Goal: Communication & Community: Answer question/provide support

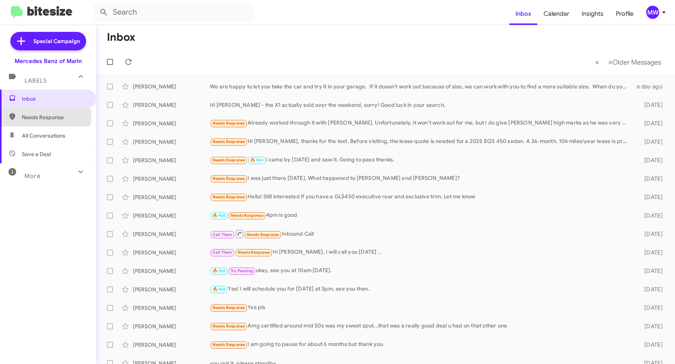
click at [39, 115] on span "Needs Response" at bounding box center [54, 117] width 65 height 8
type input "in:needs-response"
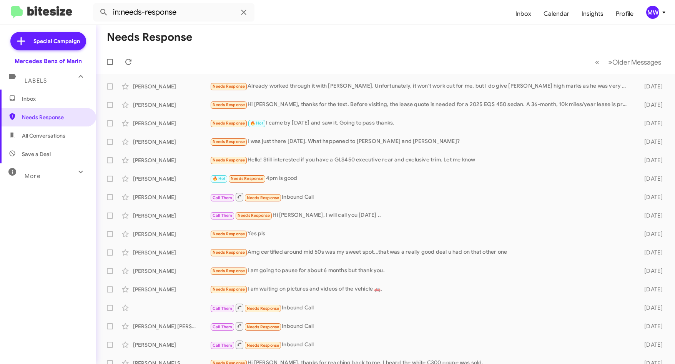
click at [40, 99] on span "Inbox" at bounding box center [54, 99] width 65 height 8
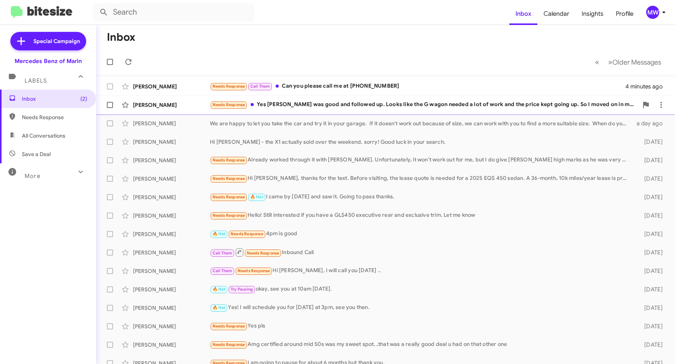
click at [345, 107] on div "Needs Response Yes [PERSON_NAME] was good and followed up. Looks like the G wag…" at bounding box center [424, 104] width 428 height 9
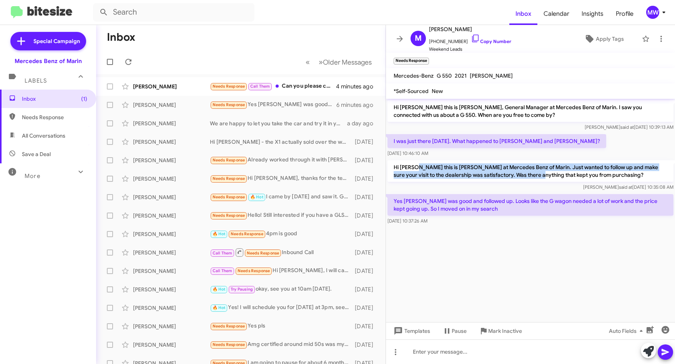
drag, startPoint x: 424, startPoint y: 167, endPoint x: 526, endPoint y: 176, distance: 102.6
click at [526, 176] on p "Hi [PERSON_NAME] this is [PERSON_NAME] at Mercedes Benz of Marin. Just wanted t…" at bounding box center [530, 171] width 286 height 22
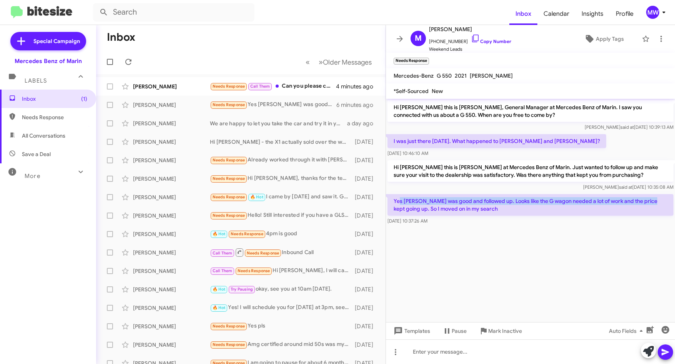
drag, startPoint x: 400, startPoint y: 202, endPoint x: 653, endPoint y: 201, distance: 252.9
click at [653, 201] on p "Yes [PERSON_NAME] was good and followed up. Looks like the G wagon needed a lot…" at bounding box center [530, 205] width 286 height 22
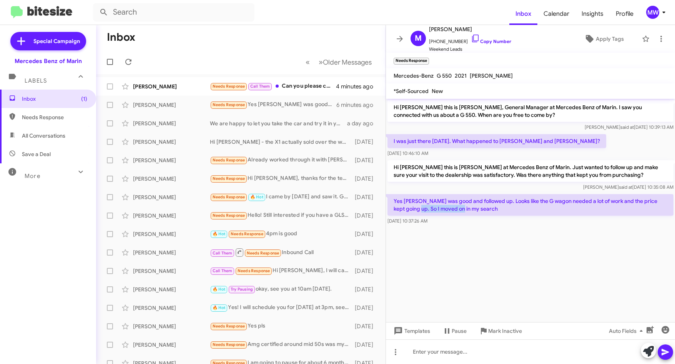
drag, startPoint x: 404, startPoint y: 208, endPoint x: 452, endPoint y: 211, distance: 48.5
click at [452, 211] on p "Yes [PERSON_NAME] was good and followed up. Looks like the G wagon needed a lot…" at bounding box center [530, 205] width 286 height 22
click at [551, 253] on cdk-virtual-scroll-viewport "Hi [PERSON_NAME] this is [PERSON_NAME], General Manager at Mercedes Benz of Mar…" at bounding box center [530, 210] width 289 height 223
drag, startPoint x: 434, startPoint y: 41, endPoint x: 459, endPoint y: 43, distance: 25.9
click at [459, 43] on span "[PHONE_NUMBER] Copy Number" at bounding box center [470, 40] width 82 height 12
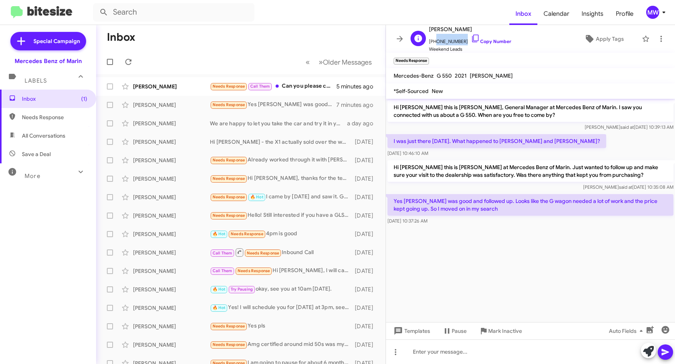
copy span "7757207381"
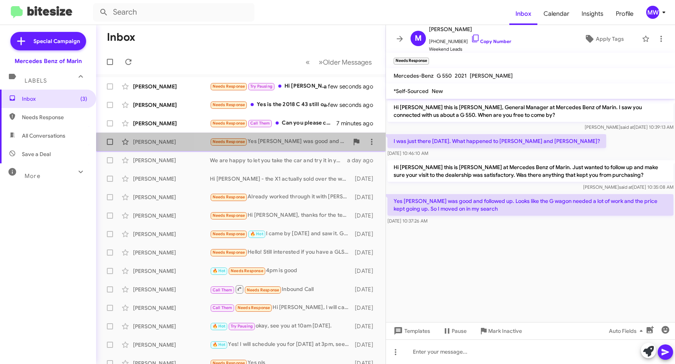
click at [296, 146] on div "[PERSON_NAME] Needs Response Yes [PERSON_NAME] was good and followed up. Looks …" at bounding box center [240, 141] width 277 height 15
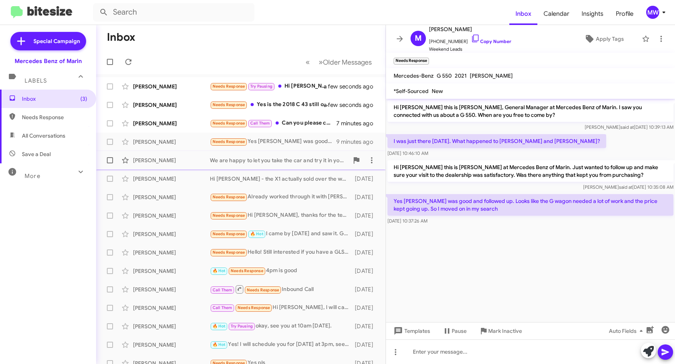
click at [296, 162] on div "We are happy to let you take the car and try it in your garage. If it doesn't w…" at bounding box center [279, 160] width 139 height 8
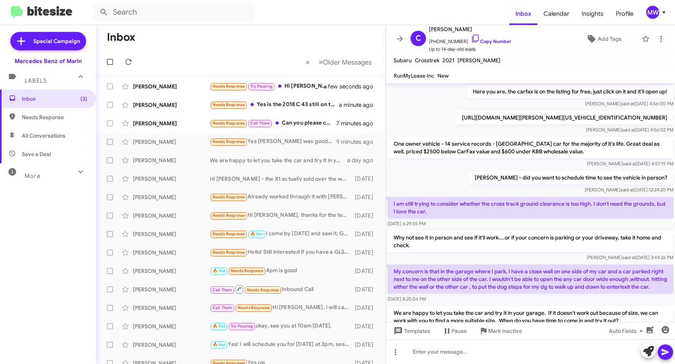
scroll to position [267, 0]
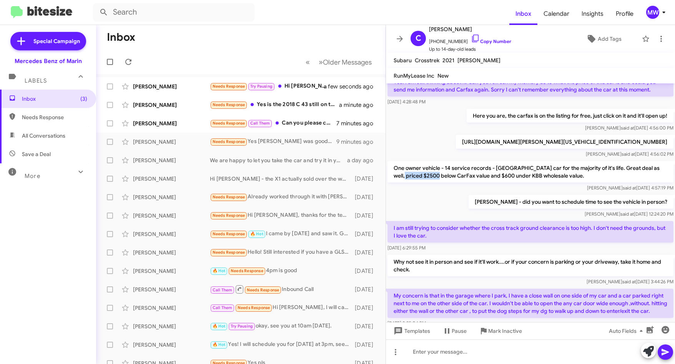
drag, startPoint x: 407, startPoint y: 176, endPoint x: 442, endPoint y: 176, distance: 35.0
click at [442, 176] on p "One owner vehicle - 14 service records - [GEOGRAPHIC_DATA] car for the majority…" at bounding box center [530, 172] width 286 height 22
drag, startPoint x: 442, startPoint y: 176, endPoint x: 440, endPoint y: 197, distance: 20.8
click at [440, 196] on div "[PERSON_NAME] - did you want to schedule time to see the vehicle in person? [PE…" at bounding box center [530, 206] width 289 height 26
drag, startPoint x: 394, startPoint y: 176, endPoint x: 555, endPoint y: 178, distance: 161.5
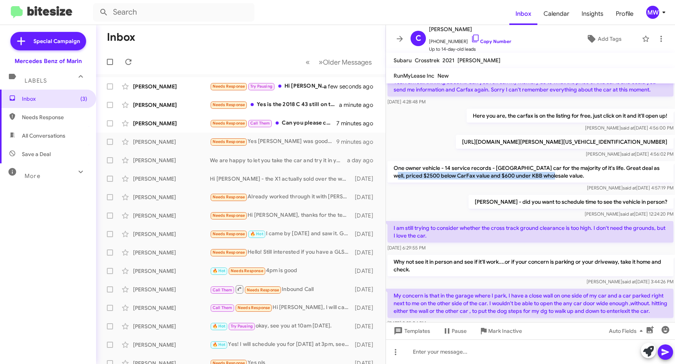
click at [555, 178] on p "One owner vehicle - 14 service records - [GEOGRAPHIC_DATA] car for the majority…" at bounding box center [530, 172] width 286 height 22
copy p "$2500 below CarFax value and $600 under KBB wholesale value."
click at [294, 139] on div "Needs Response Yes [PERSON_NAME] was good and followed up. Looks like the G wag…" at bounding box center [279, 141] width 139 height 9
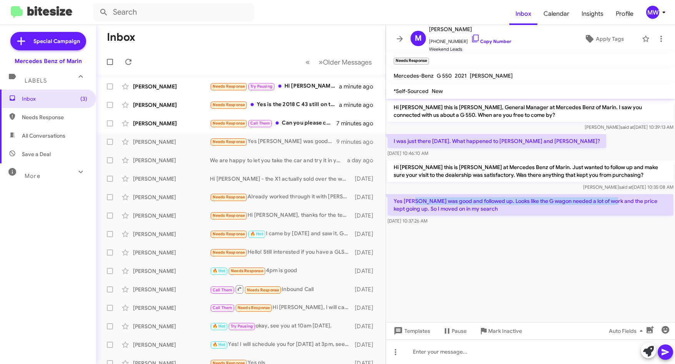
drag, startPoint x: 417, startPoint y: 201, endPoint x: 613, endPoint y: 202, distance: 196.0
click at [613, 202] on p "Yes [PERSON_NAME] was good and followed up. Looks like the G wagon needed a lot…" at bounding box center [530, 205] width 286 height 22
click at [429, 236] on cdk-virtual-scroll-viewport "Hi [PERSON_NAME] this is [PERSON_NAME], General Manager at Mercedes Benz of Mar…" at bounding box center [530, 210] width 289 height 223
drag, startPoint x: 544, startPoint y: 200, endPoint x: 457, endPoint y: 211, distance: 88.0
click at [457, 211] on p "Yes [PERSON_NAME] was good and followed up. Looks like the G wagon needed a lot…" at bounding box center [530, 205] width 286 height 22
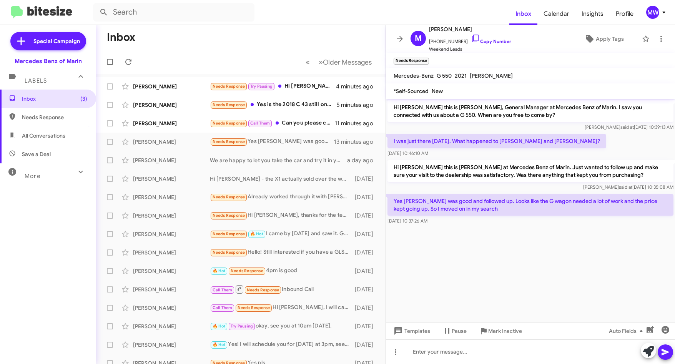
click at [451, 281] on cdk-virtual-scroll-viewport "Hi [PERSON_NAME] this is [PERSON_NAME], General Manager at Mercedes Benz of Mar…" at bounding box center [530, 210] width 289 height 223
click at [454, 354] on div at bounding box center [530, 351] width 289 height 25
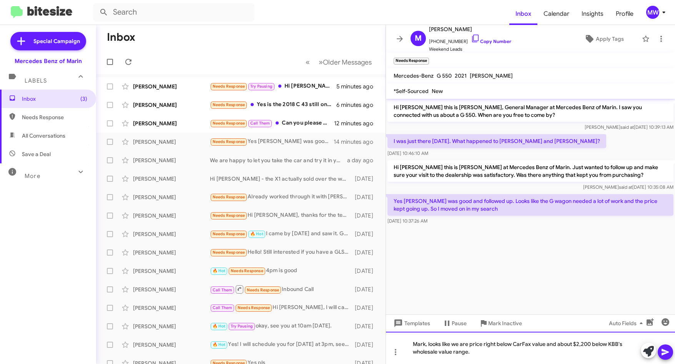
click at [428, 344] on div "Mark, looks like we are price right below CarFax value and about $2,200 below K…" at bounding box center [530, 348] width 289 height 32
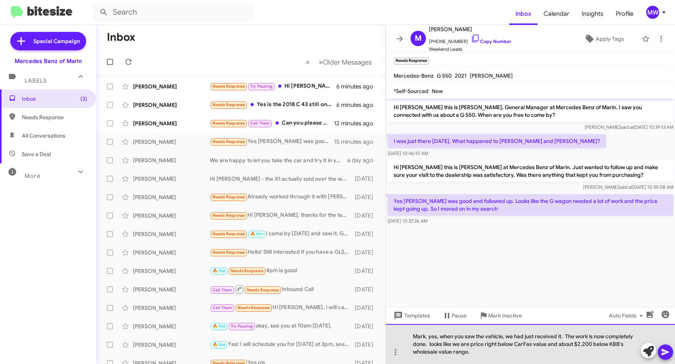
click at [562, 337] on div "Mark, yes, when you saw the vehicle, we had just received it. The work is now c…" at bounding box center [530, 344] width 289 height 40
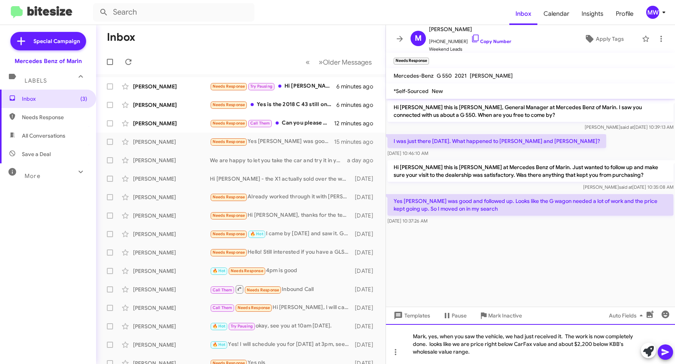
click at [439, 336] on div "Mark, yes, when you saw the vehicle, we had just received it. The work is now c…" at bounding box center [530, 344] width 289 height 40
click at [466, 345] on div "Mark, yes, you are correct, when you saw the vehicle, we had just received it. …" at bounding box center [530, 344] width 289 height 40
click at [514, 343] on div "Mark, yes, you are correct, when you saw the vehicle, we had just received it. …" at bounding box center [530, 344] width 289 height 40
click at [516, 344] on div "Mark, yes, you are correct, when you saw the vehicle, we had just received it. …" at bounding box center [530, 344] width 289 height 40
click at [515, 344] on div "Mark, yes, you are correct, when you saw the vehicle, we had just received it. …" at bounding box center [530, 344] width 289 height 40
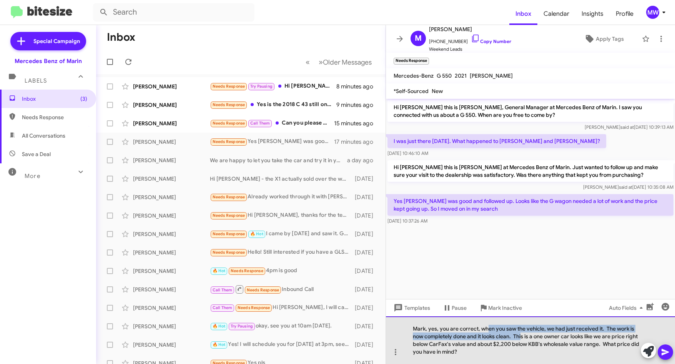
drag, startPoint x: 487, startPoint y: 330, endPoint x: 523, endPoint y: 336, distance: 36.7
click at [523, 336] on div "Mark, yes, you are correct, when you saw the vehicle, we had just received it. …" at bounding box center [530, 340] width 289 height 48
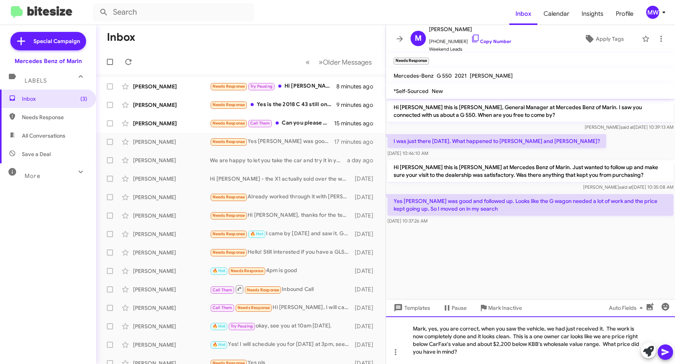
click at [580, 337] on div "Mark, yes, you are correct, when you saw the vehicle, we had just received it. …" at bounding box center [530, 340] width 289 height 48
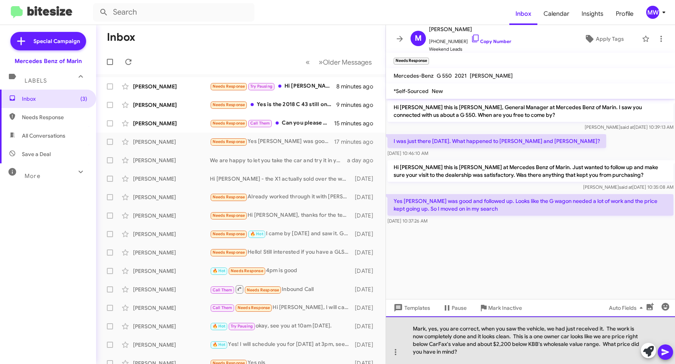
click at [571, 336] on div "Mark, yes, you are correct, when you saw the vehicle, we had just received it. …" at bounding box center [530, 340] width 289 height 48
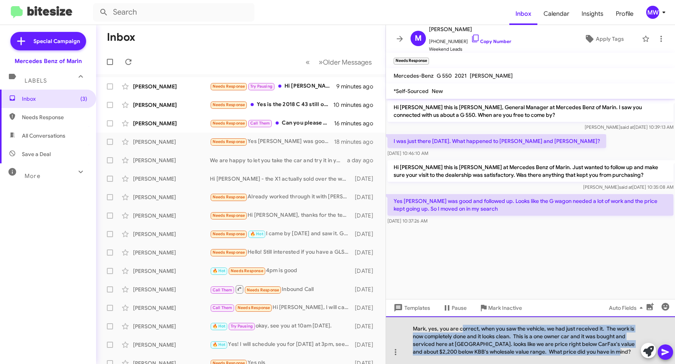
drag, startPoint x: 462, startPoint y: 329, endPoint x: 607, endPoint y: 350, distance: 146.4
click at [607, 350] on div "Mark, yes, you are correct, when you saw the vehicle, we had just received it. …" at bounding box center [530, 340] width 289 height 48
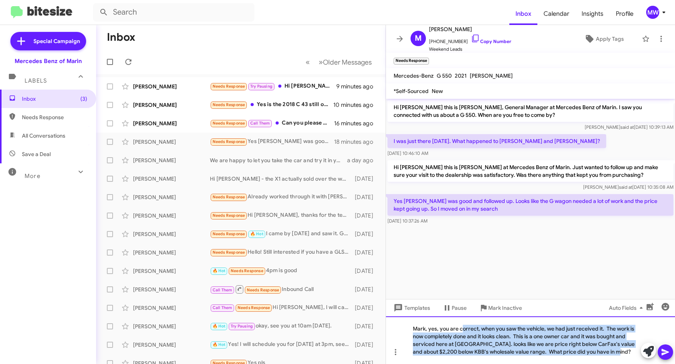
click at [557, 350] on div "Mark, yes, you are correct, when you saw the vehicle, we had just received it. …" at bounding box center [530, 340] width 289 height 48
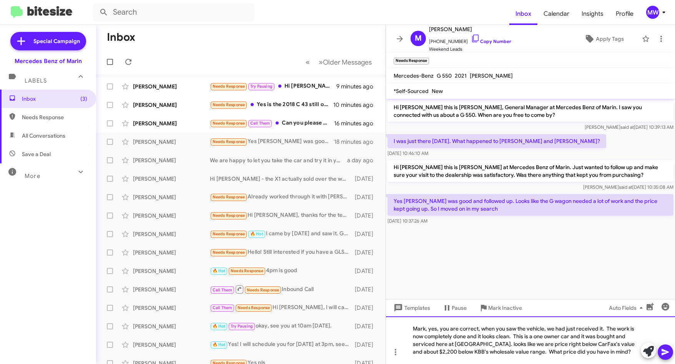
click at [550, 351] on div "Mark, yes, you are correct, when you saw the vehicle, we had just received it. …" at bounding box center [530, 340] width 289 height 48
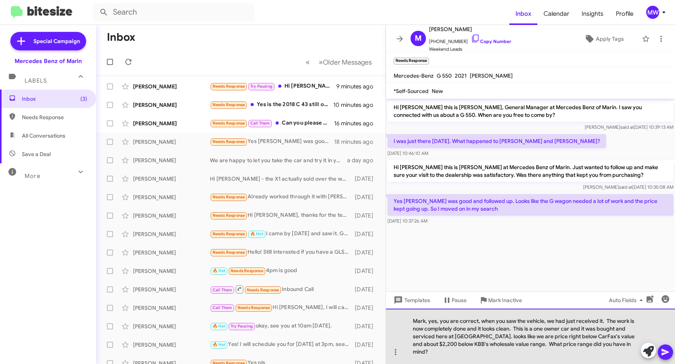
click at [622, 351] on div "Mark, yes, you are correct, when you saw the vehicle, we had just received it. …" at bounding box center [530, 336] width 289 height 55
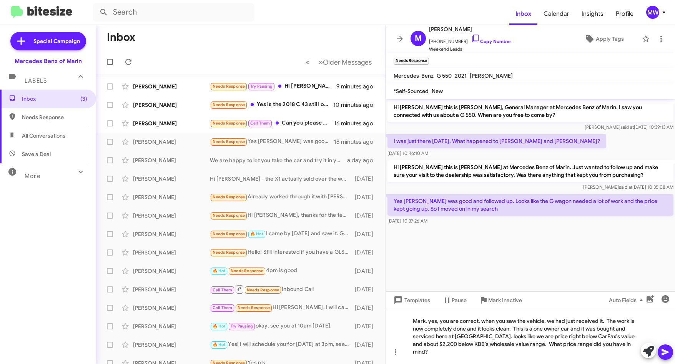
click at [663, 353] on icon at bounding box center [665, 352] width 7 height 7
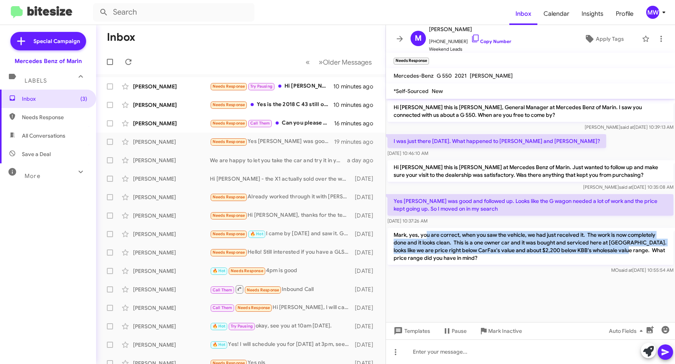
drag, startPoint x: 460, startPoint y: 233, endPoint x: 620, endPoint y: 252, distance: 161.1
click at [620, 252] on p "Mark, yes, you are correct, when you saw the vehicle, we had just received it. …" at bounding box center [530, 246] width 286 height 37
drag, startPoint x: 620, startPoint y: 252, endPoint x: 516, endPoint y: 296, distance: 112.5
click at [508, 290] on cdk-virtual-scroll-viewport "Hi [PERSON_NAME] this is [PERSON_NAME], General Manager at Mercedes Benz of Mar…" at bounding box center [530, 210] width 289 height 223
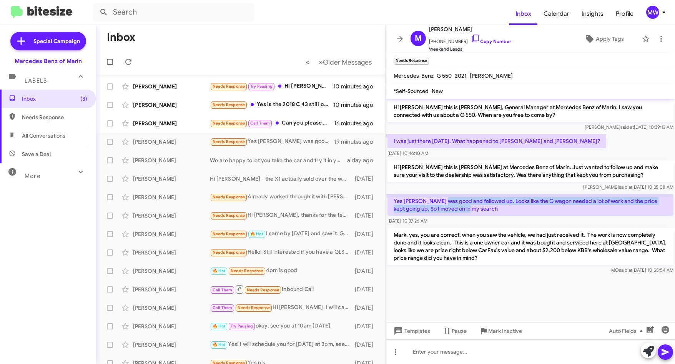
drag, startPoint x: 443, startPoint y: 199, endPoint x: 474, endPoint y: 209, distance: 32.0
click at [474, 209] on p "Yes [PERSON_NAME] was good and followed up. Looks like the G wagon needed a lot…" at bounding box center [530, 205] width 286 height 22
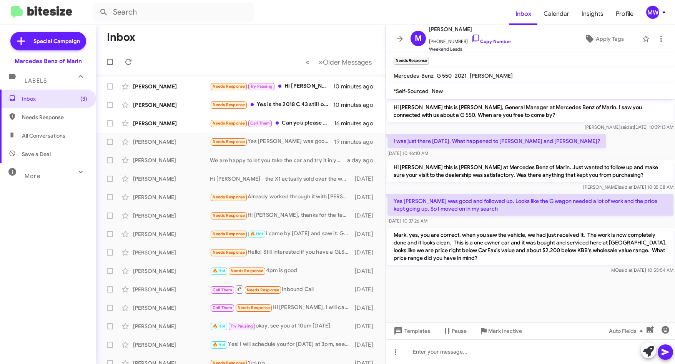
drag, startPoint x: 474, startPoint y: 209, endPoint x: 480, endPoint y: 287, distance: 77.5
click at [504, 284] on div at bounding box center [530, 281] width 289 height 10
drag, startPoint x: 421, startPoint y: 238, endPoint x: 583, endPoint y: 237, distance: 162.6
click at [583, 237] on p "Mark, yes, you are correct, when you saw the vehicle, we had just received it. …" at bounding box center [530, 246] width 286 height 37
drag, startPoint x: 583, startPoint y: 237, endPoint x: 566, endPoint y: 279, distance: 45.0
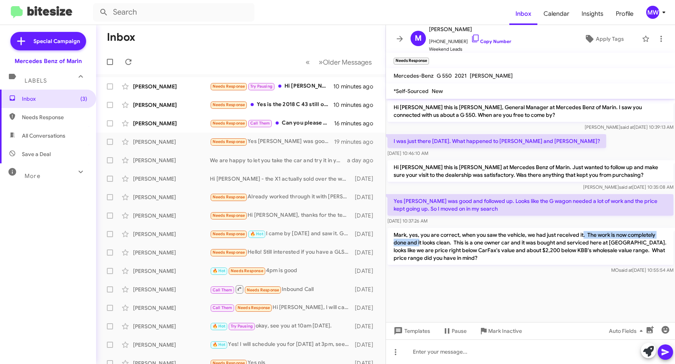
click at [566, 278] on div at bounding box center [530, 281] width 289 height 10
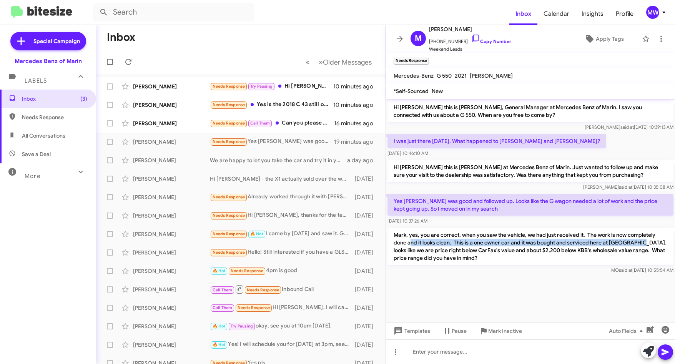
drag, startPoint x: 411, startPoint y: 244, endPoint x: 639, endPoint y: 248, distance: 228.0
click at [639, 248] on p "Mark, yes, you are correct, when you saw the vehicle, we had just received it. …" at bounding box center [530, 246] width 286 height 37
drag, startPoint x: 639, startPoint y: 248, endPoint x: 568, endPoint y: 273, distance: 74.9
click at [587, 276] on div at bounding box center [530, 281] width 289 height 10
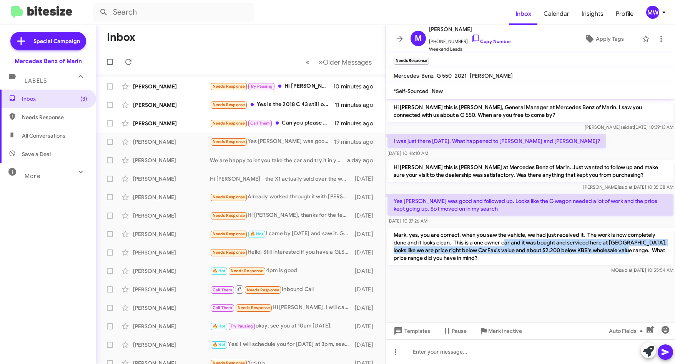
drag, startPoint x: 505, startPoint y: 243, endPoint x: 620, endPoint y: 249, distance: 114.7
click at [620, 249] on p "Mark, yes, you are correct, when you saw the vehicle, we had just received it. …" at bounding box center [530, 246] width 286 height 37
drag, startPoint x: 620, startPoint y: 249, endPoint x: 537, endPoint y: 290, distance: 92.7
click at [536, 289] on cdk-virtual-scroll-viewport "Hi [PERSON_NAME] this is [PERSON_NAME], General Manager at Mercedes Benz of Mar…" at bounding box center [530, 210] width 289 height 223
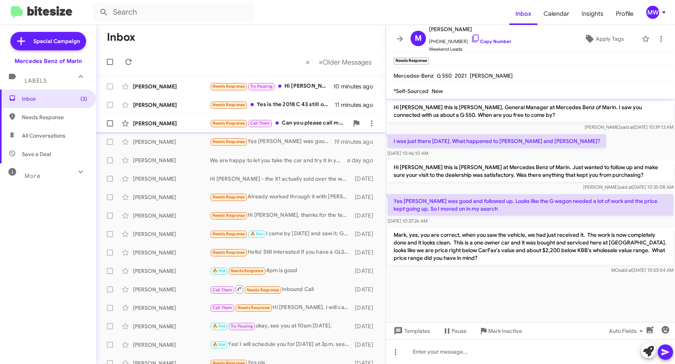
click at [299, 120] on div "Needs Response Call Them Can you please call me at [PHONE_NUMBER]" at bounding box center [279, 123] width 139 height 9
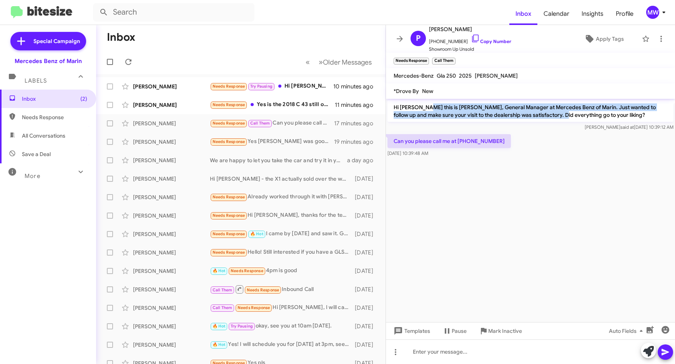
drag, startPoint x: 422, startPoint y: 110, endPoint x: 554, endPoint y: 117, distance: 131.7
click at [554, 117] on p "Hi [PERSON_NAME] this is [PERSON_NAME], General Manager at Mercedes Benz of Mar…" at bounding box center [530, 111] width 286 height 22
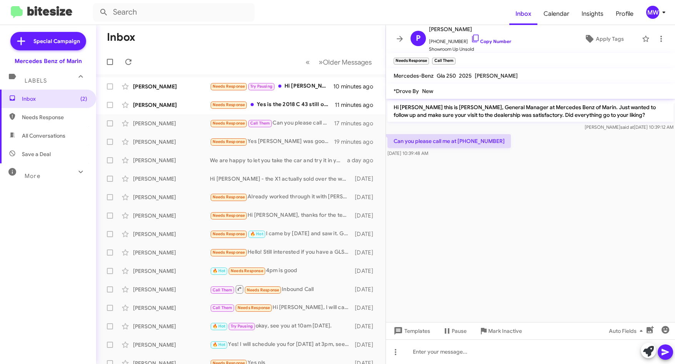
drag, startPoint x: 554, startPoint y: 117, endPoint x: 527, endPoint y: 204, distance: 91.2
click at [529, 205] on cdk-virtual-scroll-viewport "Hi [PERSON_NAME] this is [PERSON_NAME], General Manager at Mercedes Benz of Mar…" at bounding box center [530, 210] width 289 height 223
drag, startPoint x: 434, startPoint y: 41, endPoint x: 463, endPoint y: 43, distance: 28.5
click at [463, 43] on span "[PHONE_NUMBER] Copy Number" at bounding box center [470, 40] width 82 height 12
copy span "2034557481"
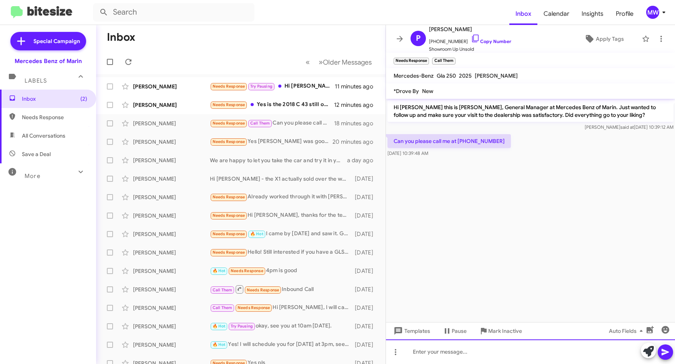
click at [467, 350] on div at bounding box center [530, 351] width 289 height 25
drag, startPoint x: 452, startPoint y: 141, endPoint x: 496, endPoint y: 140, distance: 43.8
click at [496, 140] on p "Can you please call me at [PHONE_NUMBER]" at bounding box center [448, 141] width 123 height 14
drag, startPoint x: 496, startPoint y: 140, endPoint x: 490, endPoint y: 209, distance: 69.5
click at [490, 209] on cdk-virtual-scroll-viewport "Hi [PERSON_NAME] this is [PERSON_NAME], General Manager at Mercedes Benz of Mar…" at bounding box center [530, 210] width 289 height 223
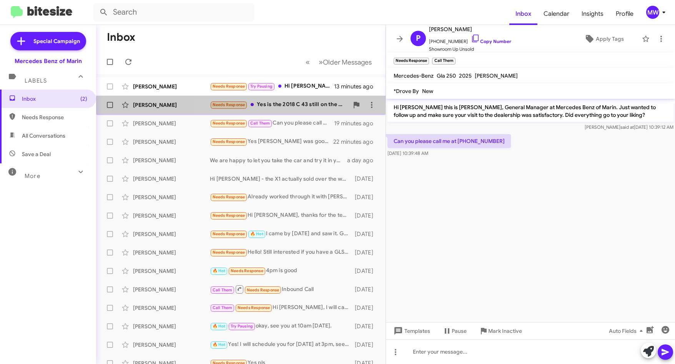
click at [298, 105] on div "Needs Response Yes is the 2018 C 43 still on the market?" at bounding box center [279, 104] width 139 height 9
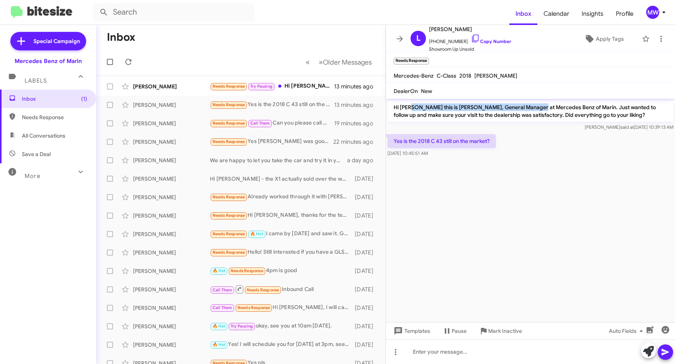
drag, startPoint x: 410, startPoint y: 106, endPoint x: 531, endPoint y: 105, distance: 121.1
click at [531, 105] on p "Hi [PERSON_NAME] this is [PERSON_NAME], General Manager at Mercedes Benz of Mar…" at bounding box center [530, 111] width 286 height 22
drag, startPoint x: 531, startPoint y: 105, endPoint x: 498, endPoint y: 195, distance: 96.2
click at [517, 201] on cdk-virtual-scroll-viewport "Hi [PERSON_NAME] this is [PERSON_NAME], General Manager at Mercedes Benz of Mar…" at bounding box center [530, 210] width 289 height 223
drag, startPoint x: 434, startPoint y: 40, endPoint x: 459, endPoint y: 42, distance: 25.4
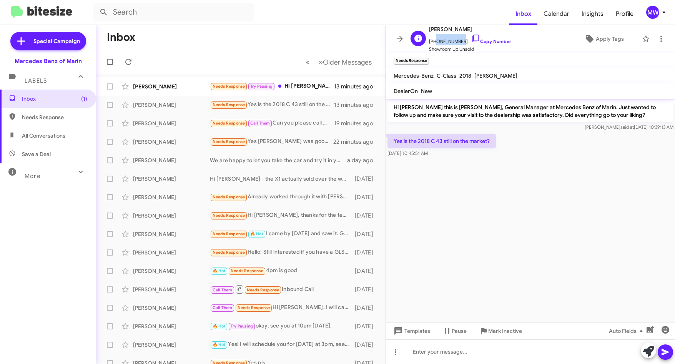
click at [459, 42] on span "[PHONE_NUMBER] Copy Number" at bounding box center [470, 40] width 82 height 12
copy span "2099472104"
click at [452, 356] on div at bounding box center [530, 351] width 289 height 25
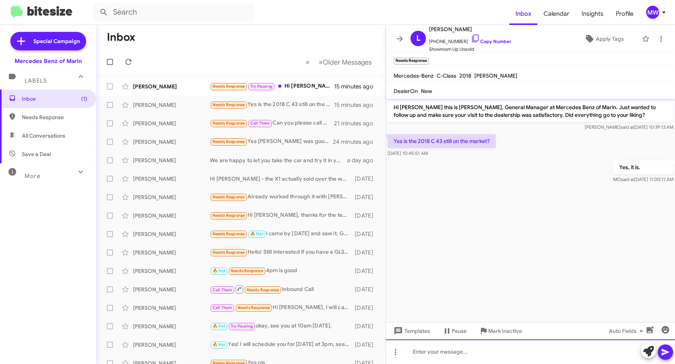
click at [466, 356] on div at bounding box center [530, 351] width 289 height 25
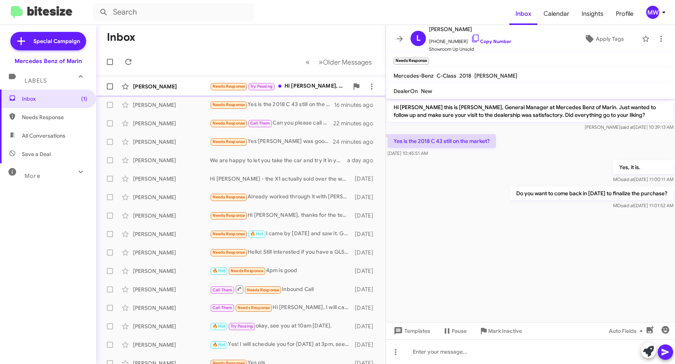
click at [308, 85] on div "Needs Response Try Pausing Hi [PERSON_NAME], thanks for reaching out. Yes every…" at bounding box center [279, 86] width 139 height 9
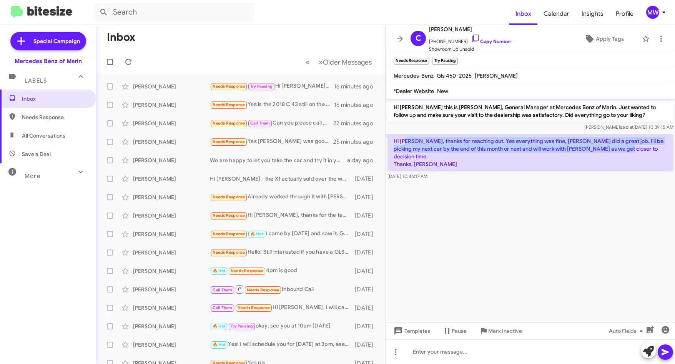
drag, startPoint x: 416, startPoint y: 140, endPoint x: 616, endPoint y: 152, distance: 200.6
click at [616, 152] on p "Hi [PERSON_NAME], thanks for reaching out. Yes everything was fine, [PERSON_NAM…" at bounding box center [530, 152] width 286 height 37
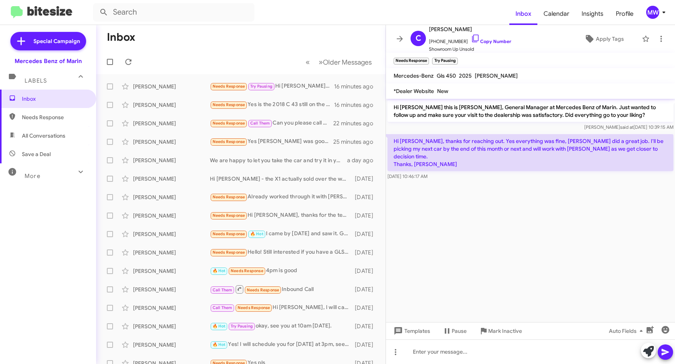
drag, startPoint x: 454, startPoint y: 250, endPoint x: 458, endPoint y: 252, distance: 5.2
click at [454, 249] on cdk-virtual-scroll-viewport "Hi [PERSON_NAME] this is [PERSON_NAME], General Manager at Mercedes Benz of Mar…" at bounding box center [530, 210] width 289 height 223
drag, startPoint x: 434, startPoint y: 42, endPoint x: 458, endPoint y: 42, distance: 23.8
click at [458, 42] on span "[PHONE_NUMBER] Copy Number" at bounding box center [470, 40] width 82 height 12
copy span "4156861065"
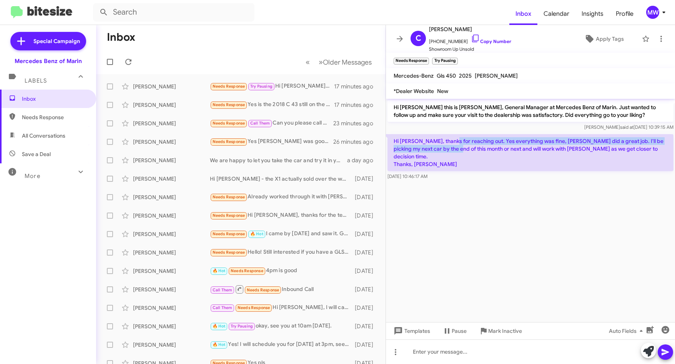
drag, startPoint x: 452, startPoint y: 144, endPoint x: 448, endPoint y: 150, distance: 7.1
click at [448, 150] on p "Hi [PERSON_NAME], thanks for reaching out. Yes everything was fine, [PERSON_NAM…" at bounding box center [530, 152] width 286 height 37
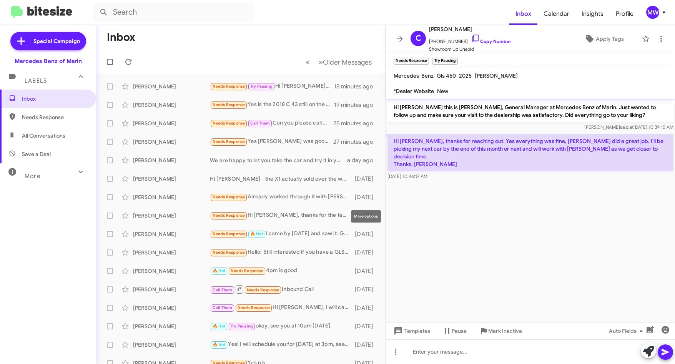
click at [436, 188] on cdk-virtual-scroll-viewport "Hi [PERSON_NAME] this is [PERSON_NAME], General Manager at Mercedes Benz of Mar…" at bounding box center [530, 210] width 289 height 223
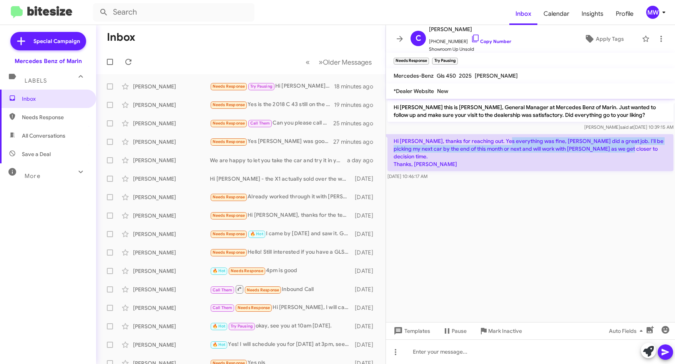
drag, startPoint x: 507, startPoint y: 144, endPoint x: 620, endPoint y: 147, distance: 113.4
click at [620, 147] on p "Hi [PERSON_NAME], thanks for reaching out. Yes everything was fine, [PERSON_NAM…" at bounding box center [530, 152] width 286 height 37
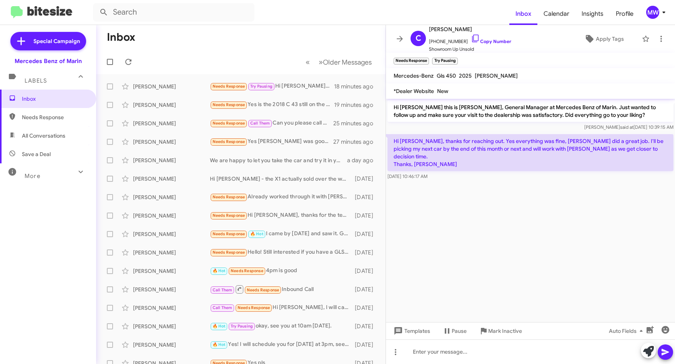
drag, startPoint x: 620, startPoint y: 147, endPoint x: 555, endPoint y: 221, distance: 98.6
click at [560, 209] on cdk-virtual-scroll-viewport "Hi [PERSON_NAME] this is [PERSON_NAME], General Manager at Mercedes Benz of Mar…" at bounding box center [530, 210] width 289 height 223
click at [454, 359] on div at bounding box center [530, 351] width 289 height 25
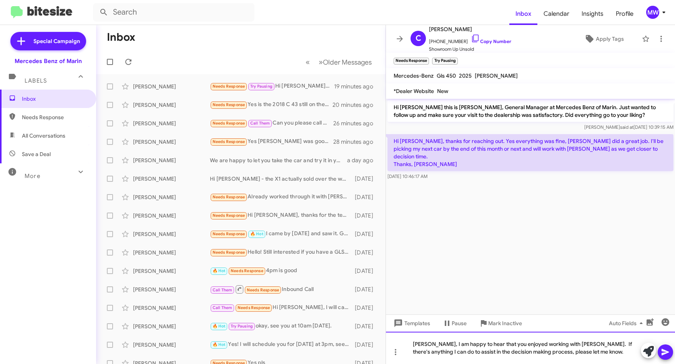
drag, startPoint x: 455, startPoint y: 342, endPoint x: 552, endPoint y: 342, distance: 97.2
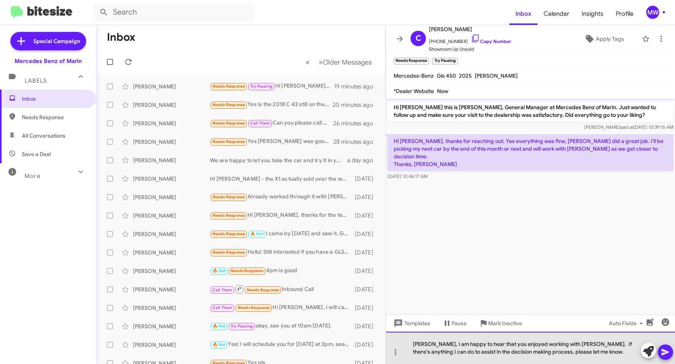
click at [568, 344] on div "[PERSON_NAME], I am happy to hear that you enjoyed working with [PERSON_NAME]. …" at bounding box center [530, 348] width 289 height 32
drag, startPoint x: 597, startPoint y: 344, endPoint x: 497, endPoint y: 353, distance: 100.7
click at [495, 353] on div "[PERSON_NAME], I am happy to hear that you enjoyed working with [PERSON_NAME]. …" at bounding box center [530, 348] width 289 height 32
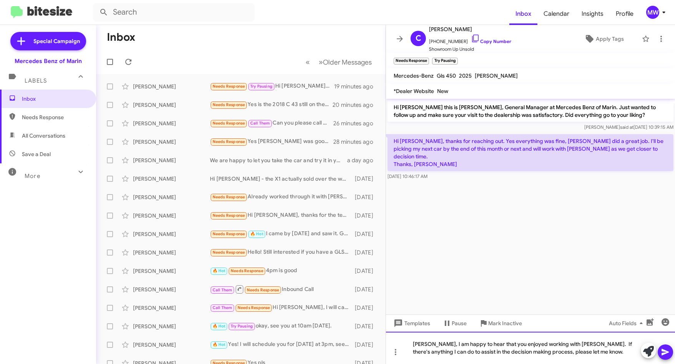
click at [533, 352] on div "[PERSON_NAME], I am happy to hear that you enjoyed working with [PERSON_NAME]. …" at bounding box center [530, 348] width 289 height 32
click at [517, 351] on mat-tooltip-component "Mark Inactive" at bounding box center [499, 341] width 41 height 23
click at [578, 351] on div "[PERSON_NAME], I am happy to hear that you enjoyed working with [PERSON_NAME]. …" at bounding box center [530, 348] width 289 height 32
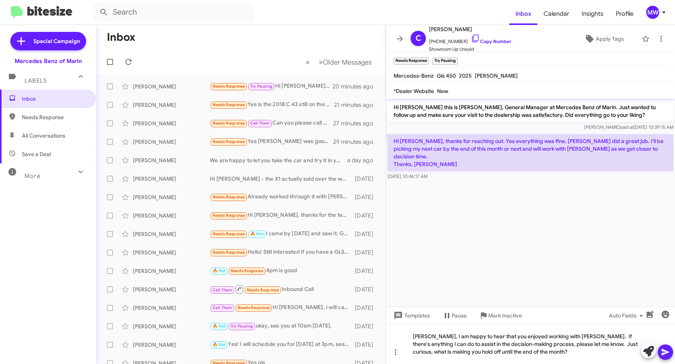
click at [665, 350] on icon at bounding box center [665, 352] width 7 height 7
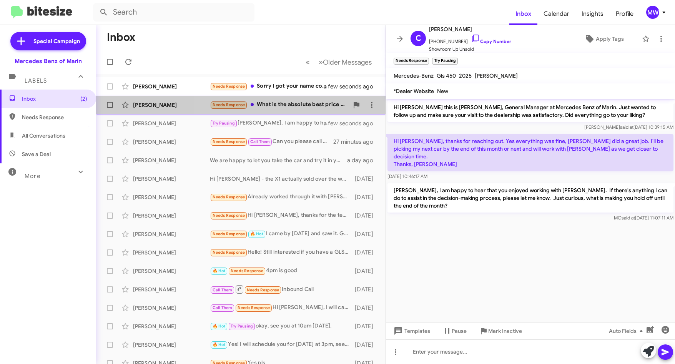
click at [317, 103] on div "Needs Response What is the absolute best price or the best deal we can got on t…" at bounding box center [279, 104] width 139 height 9
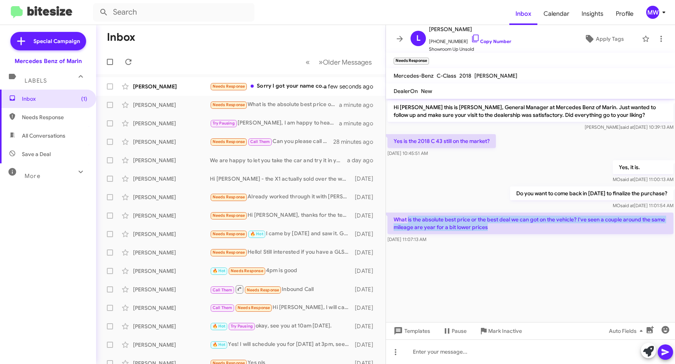
drag, startPoint x: 408, startPoint y: 219, endPoint x: 492, endPoint y: 228, distance: 84.3
click at [492, 228] on p "What is the absolute best price or the best deal we can got on the vehicle? I'v…" at bounding box center [530, 224] width 286 height 22
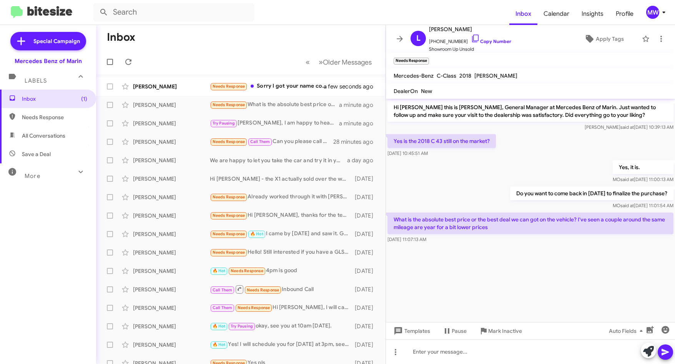
drag, startPoint x: 492, startPoint y: 228, endPoint x: 502, endPoint y: 253, distance: 27.4
click at [500, 250] on div at bounding box center [530, 250] width 289 height 10
drag, startPoint x: 434, startPoint y: 41, endPoint x: 462, endPoint y: 42, distance: 28.1
click at [462, 42] on span "[PHONE_NUMBER] Copy Number" at bounding box center [470, 40] width 82 height 12
copy span "2099472104"
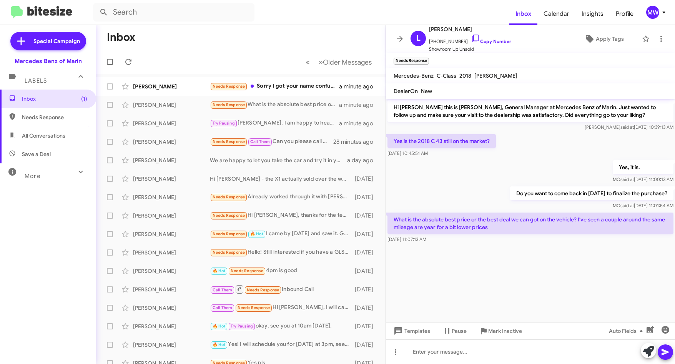
drag, startPoint x: 475, startPoint y: 66, endPoint x: 455, endPoint y: 57, distance: 22.0
click at [475, 66] on mat-toolbar "Needs Response ×" at bounding box center [530, 60] width 289 height 15
drag, startPoint x: 433, startPoint y: 41, endPoint x: 461, endPoint y: 41, distance: 27.7
click at [461, 41] on span "[PHONE_NUMBER] Copy Number" at bounding box center [470, 40] width 82 height 12
copy span "2099472104"
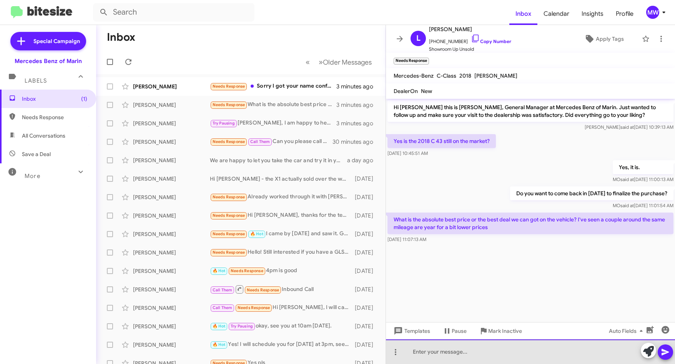
click at [467, 347] on div at bounding box center [530, 351] width 289 height 25
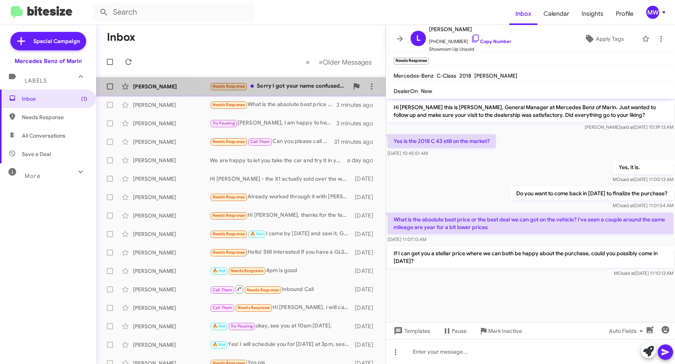
click at [283, 86] on div "Needs Response Sorry I got your name confused with the G Wagon over at Cadillac…" at bounding box center [279, 86] width 139 height 9
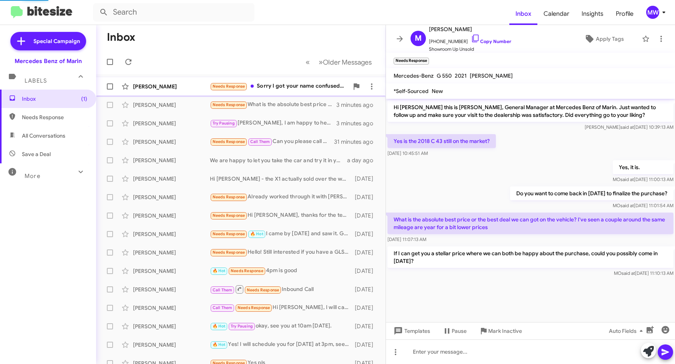
scroll to position [7, 0]
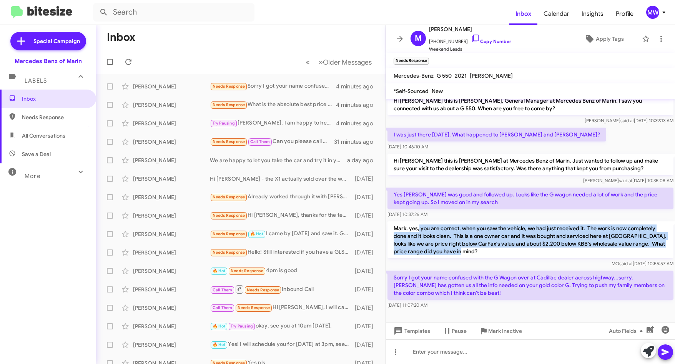
drag, startPoint x: 418, startPoint y: 226, endPoint x: 485, endPoint y: 254, distance: 72.0
click at [485, 254] on p "Mark, yes, you are correct, when you saw the vehicle, we had just received it. …" at bounding box center [530, 239] width 286 height 37
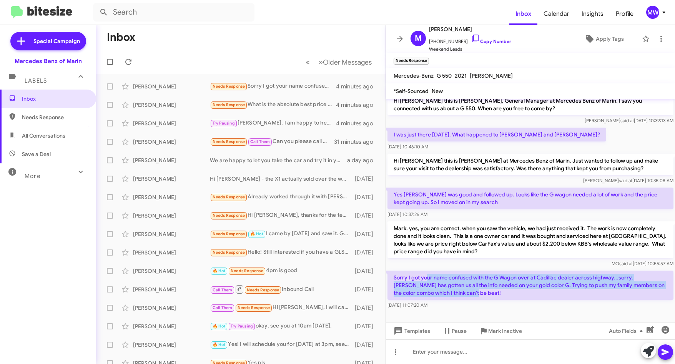
drag, startPoint x: 485, startPoint y: 254, endPoint x: 465, endPoint y: 290, distance: 41.3
click at [465, 290] on p "Sorry I got your name confused with the G Wagon over at Cadillac dealer across …" at bounding box center [530, 285] width 286 height 29
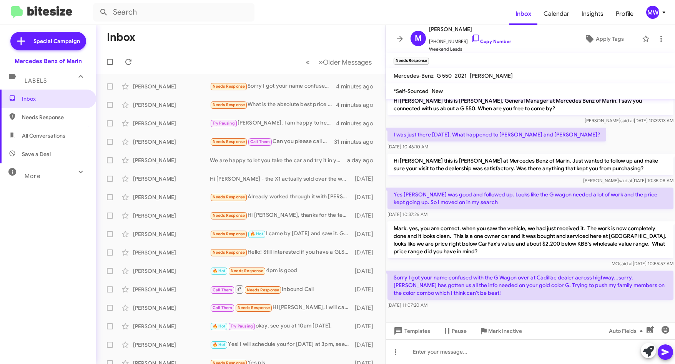
drag, startPoint x: 465, startPoint y: 290, endPoint x: 489, endPoint y: 311, distance: 30.8
click at [486, 307] on div "[DATE] 11:07:20 AM" at bounding box center [530, 305] width 286 height 8
drag, startPoint x: 413, startPoint y: 288, endPoint x: 601, endPoint y: 283, distance: 187.6
click at [601, 283] on p "Sorry I got your name confused with the G Wagon over at Cadillac dealer across …" at bounding box center [530, 285] width 286 height 29
click at [476, 304] on div "[DATE] 11:07:20 AM" at bounding box center [530, 305] width 286 height 8
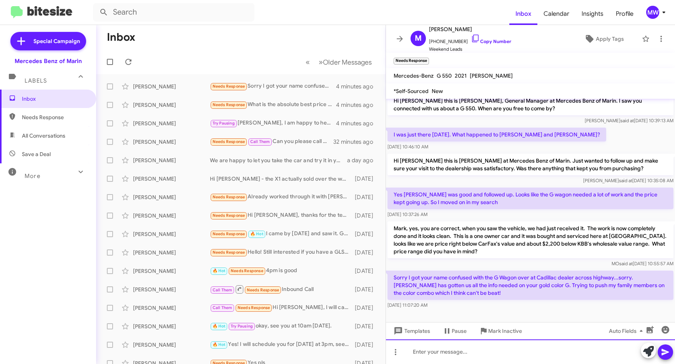
click at [457, 355] on div at bounding box center [530, 351] width 289 height 25
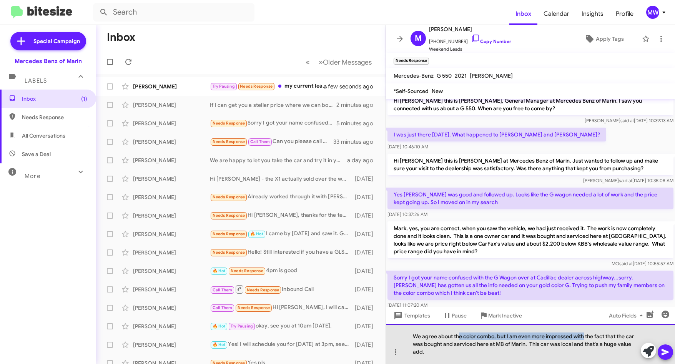
drag, startPoint x: 460, startPoint y: 338, endPoint x: 584, endPoint y: 339, distance: 124.5
click at [584, 339] on div "We agree about the color combo, but I am even more impressed with the fact that…" at bounding box center [530, 344] width 289 height 40
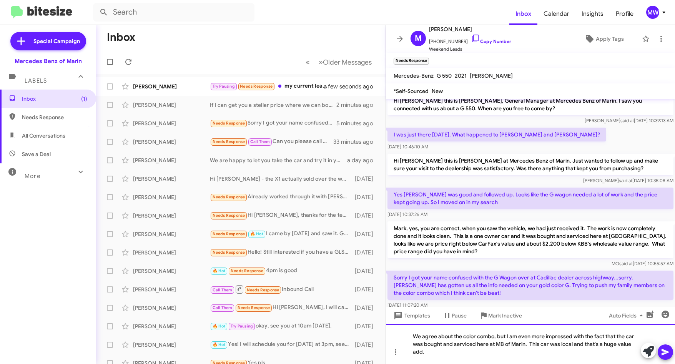
click at [625, 336] on div "We agree about the color combo, but I am even more impressed with the fact that…" at bounding box center [530, 344] width 289 height 40
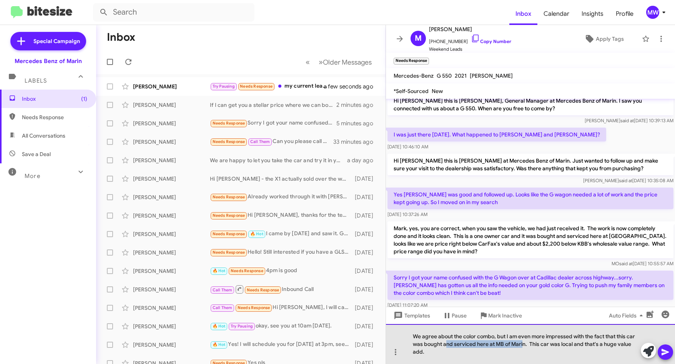
drag, startPoint x: 447, startPoint y: 342, endPoint x: 523, endPoint y: 342, distance: 76.1
click at [523, 342] on div "We agree about the color combo, but I am even more impressed with the fact that…" at bounding box center [530, 344] width 289 height 40
drag, startPoint x: 568, startPoint y: 347, endPoint x: 591, endPoint y: 344, distance: 23.6
click at [591, 344] on div "We agree about the color combo, but I am even more impressed with the fact that…" at bounding box center [530, 344] width 289 height 40
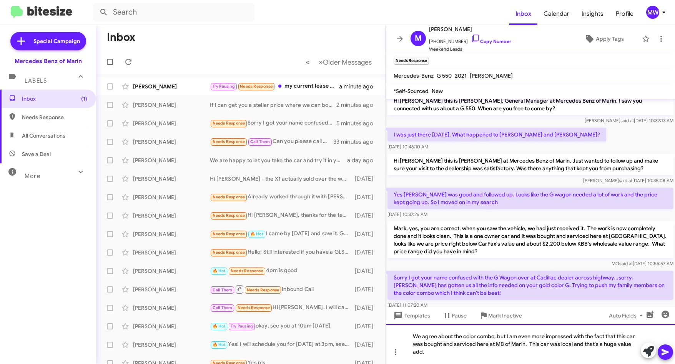
click at [441, 352] on div "We agree about the color combo, but I am even more impressed with the fact that…" at bounding box center [530, 344] width 289 height 40
click at [663, 352] on icon at bounding box center [665, 351] width 9 height 9
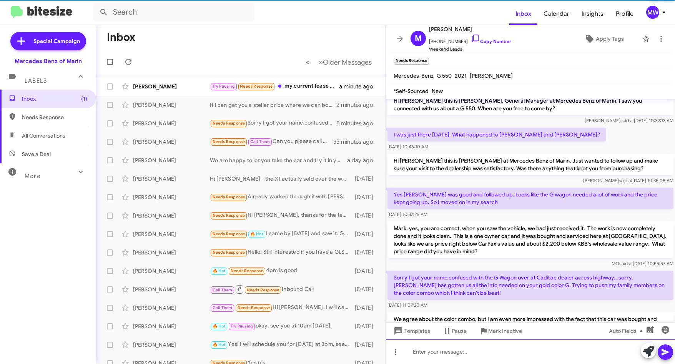
scroll to position [42, 0]
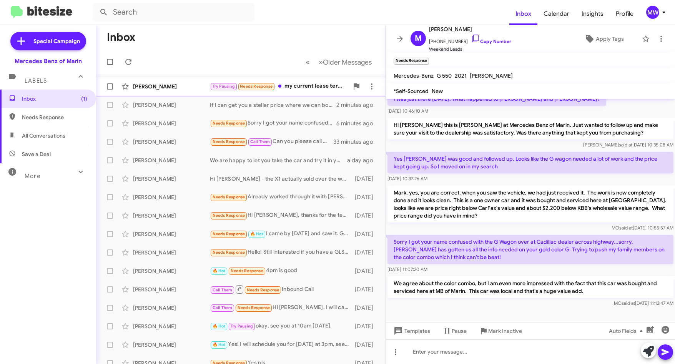
click at [302, 85] on div "Try Pausing Needs Response my current lease terminates 9/30" at bounding box center [279, 86] width 139 height 9
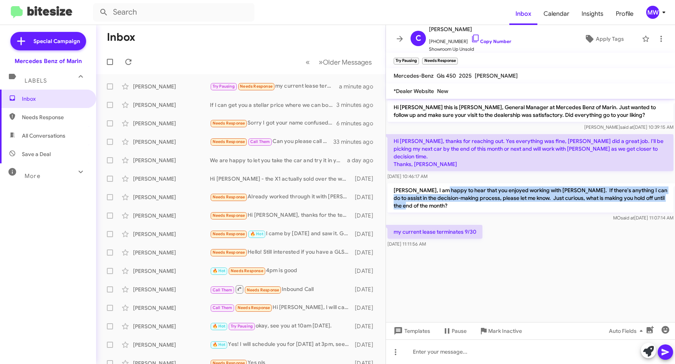
drag, startPoint x: 440, startPoint y: 181, endPoint x: 420, endPoint y: 200, distance: 28.0
click at [420, 200] on p "[PERSON_NAME], I am happy to hear that you enjoyed working with [PERSON_NAME]. …" at bounding box center [530, 197] width 286 height 29
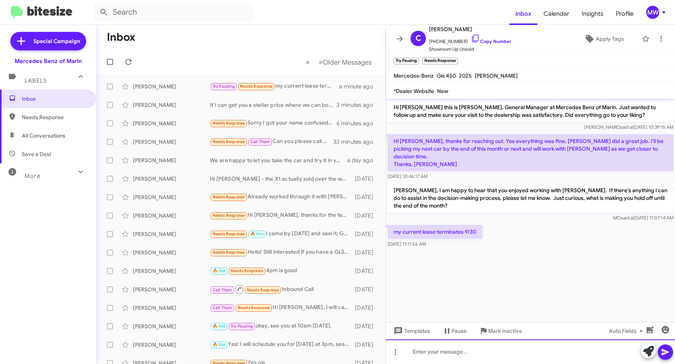
click at [426, 354] on div at bounding box center [530, 351] width 289 height 25
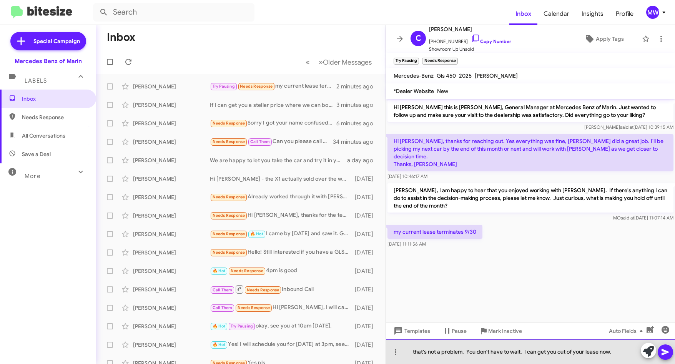
click at [416, 351] on div "that's not a problem. You don't have to wait. I can get you out of your lease n…" at bounding box center [530, 351] width 289 height 25
drag, startPoint x: 485, startPoint y: 352, endPoint x: 615, endPoint y: 352, distance: 130.3
click at [615, 352] on div "That's not a problem. You don't have to wait. I can get you out of your lease n…" at bounding box center [530, 351] width 289 height 25
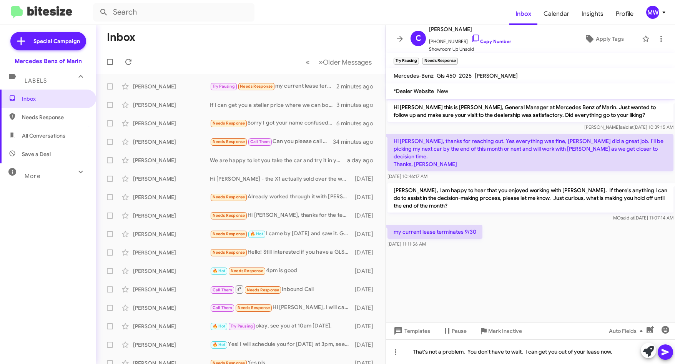
click at [663, 351] on icon at bounding box center [665, 352] width 7 height 7
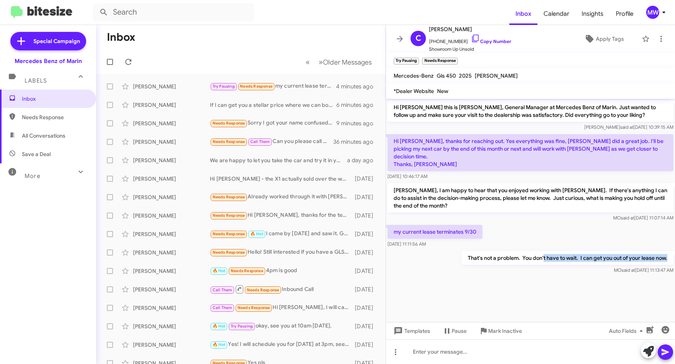
drag, startPoint x: 542, startPoint y: 252, endPoint x: 667, endPoint y: 253, distance: 124.5
click at [667, 253] on p "That's not a problem. You don't have to wait. I can get you out of your lease n…" at bounding box center [568, 258] width 212 height 14
drag, startPoint x: 667, startPoint y: 253, endPoint x: 633, endPoint y: 291, distance: 51.7
click at [633, 284] on cdk-virtual-scroll-viewport "Hi [PERSON_NAME] this is [PERSON_NAME], General Manager at Mercedes Benz of Mar…" at bounding box center [530, 210] width 289 height 223
drag, startPoint x: 550, startPoint y: 253, endPoint x: 667, endPoint y: 254, distance: 117.6
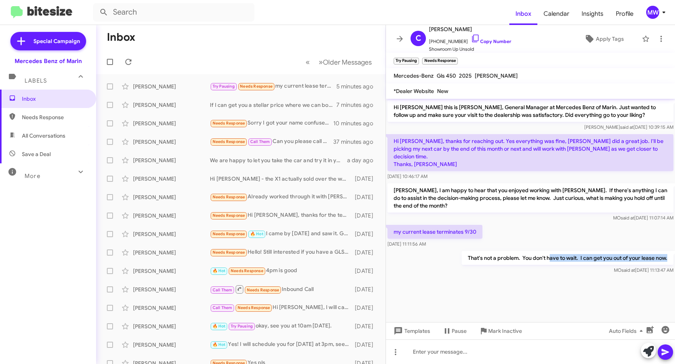
click at [667, 254] on p "That's not a problem. You don't have to wait. I can get you out of your lease n…" at bounding box center [568, 258] width 212 height 14
drag, startPoint x: 667, startPoint y: 254, endPoint x: 618, endPoint y: 288, distance: 59.7
click at [620, 285] on cdk-virtual-scroll-viewport "Hi [PERSON_NAME] this is [PERSON_NAME], General Manager at Mercedes Benz of Mar…" at bounding box center [530, 210] width 289 height 223
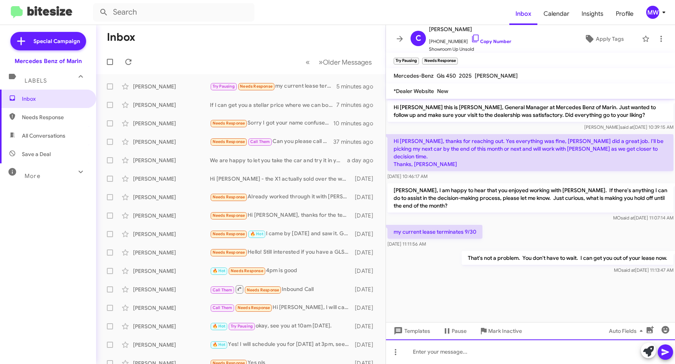
click at [554, 356] on div at bounding box center [530, 351] width 289 height 25
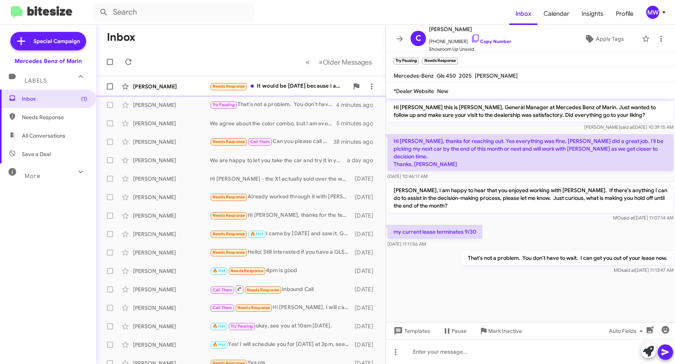
click at [316, 88] on div "Needs Response It would be [DATE] because i am from Merced" at bounding box center [279, 86] width 139 height 9
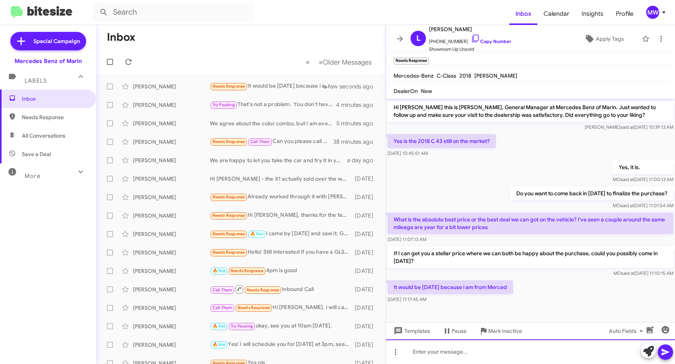
click at [502, 356] on div at bounding box center [530, 351] width 289 height 25
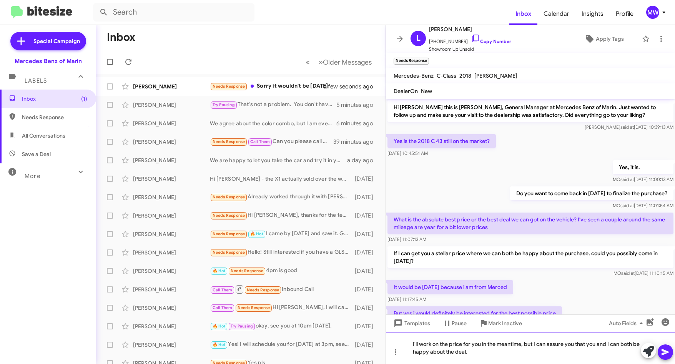
scroll to position [88, 0]
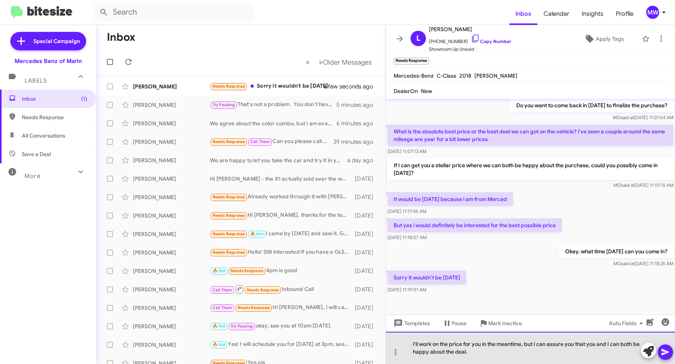
drag, startPoint x: 499, startPoint y: 357, endPoint x: 417, endPoint y: 341, distance: 83.8
click at [417, 341] on div "I'll work on the price for you in the meantime, but I can assure you that you a…" at bounding box center [530, 348] width 289 height 32
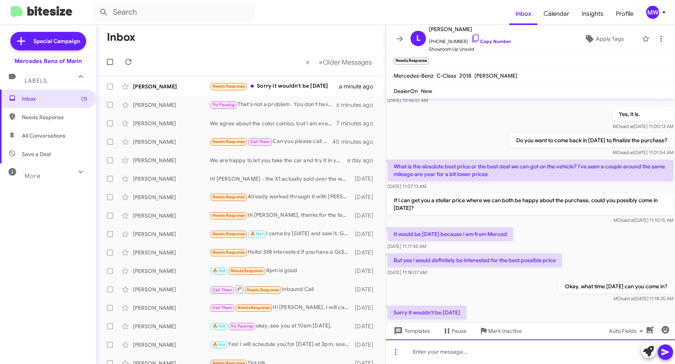
scroll to position [116, 0]
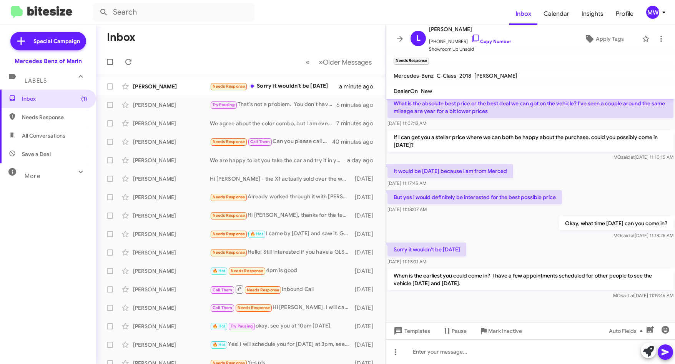
drag, startPoint x: 423, startPoint y: 273, endPoint x: 478, endPoint y: 285, distance: 56.2
click at [478, 285] on p "When is the earliest you could come in? I have a few appointments scheduled for…" at bounding box center [530, 280] width 286 height 22
drag, startPoint x: 478, startPoint y: 285, endPoint x: 536, endPoint y: 312, distance: 64.0
click at [493, 293] on div "MO said at [DATE] 11:19:46 AM" at bounding box center [530, 296] width 286 height 8
click at [305, 86] on div "Needs Response Sorry it wouldn't be [DATE]" at bounding box center [279, 86] width 139 height 9
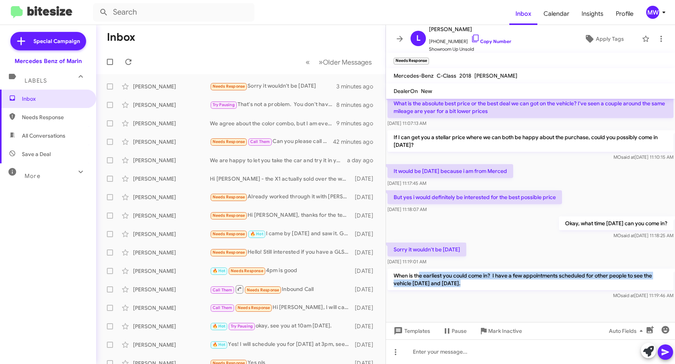
drag, startPoint x: 418, startPoint y: 273, endPoint x: 462, endPoint y: 285, distance: 45.2
click at [462, 285] on p "When is the earliest you could come in? I have a few appointments scheduled for…" at bounding box center [530, 280] width 286 height 22
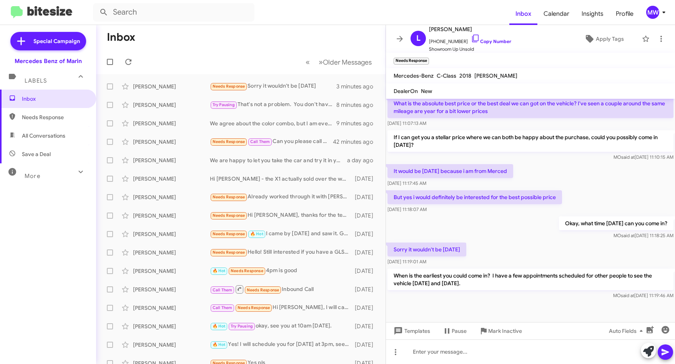
drag, startPoint x: 462, startPoint y: 285, endPoint x: 464, endPoint y: 316, distance: 31.2
click at [464, 316] on div at bounding box center [530, 311] width 289 height 21
click at [45, 115] on span "Needs Response" at bounding box center [54, 117] width 65 height 8
type input "in:needs-response"
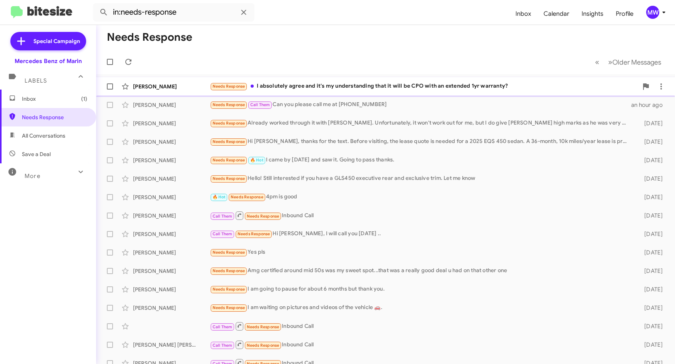
click at [339, 84] on div "Needs Response I absolutely agree and it's my understanding that it will be CPO…" at bounding box center [424, 86] width 428 height 9
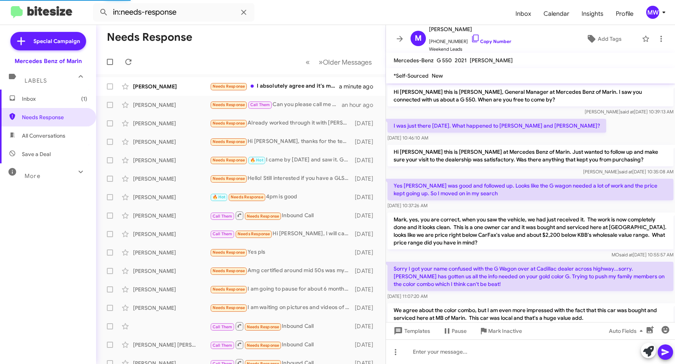
scroll to position [55, 0]
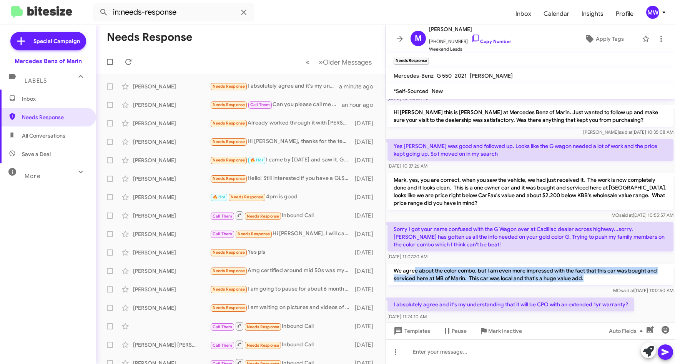
drag, startPoint x: 414, startPoint y: 270, endPoint x: 587, endPoint y: 279, distance: 174.0
click at [587, 279] on p "We agree about the color combo, but I am even more impressed with the fact that…" at bounding box center [530, 275] width 286 height 22
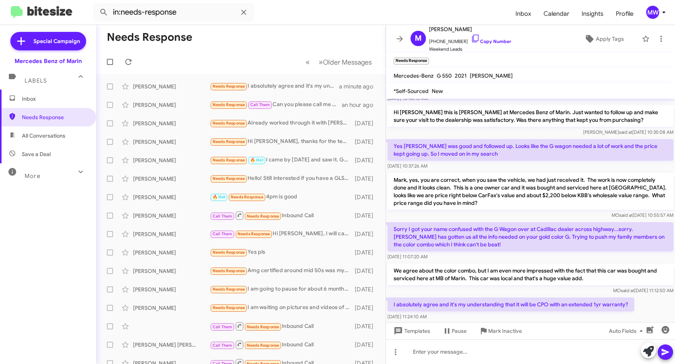
drag, startPoint x: 587, startPoint y: 279, endPoint x: 537, endPoint y: 246, distance: 60.4
click at [545, 244] on p "Sorry I got your name confused with the G Wagon over at Cadillac dealer across …" at bounding box center [530, 236] width 286 height 29
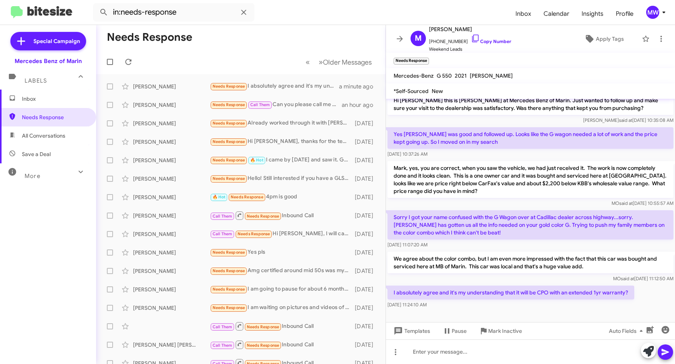
scroll to position [70, 0]
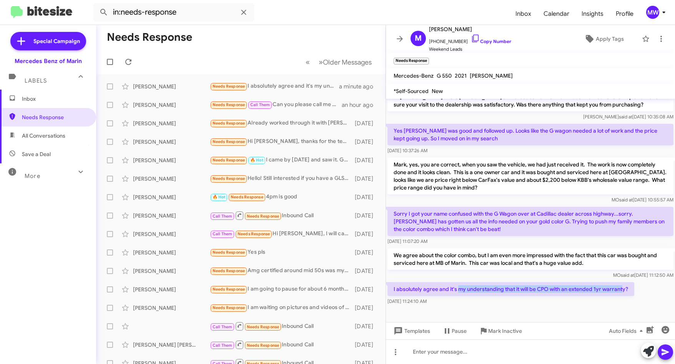
drag, startPoint x: 457, startPoint y: 293, endPoint x: 623, endPoint y: 288, distance: 165.7
click at [623, 288] on p "I absolutely agree and it's my understanding that it will be CPO with an extend…" at bounding box center [510, 289] width 247 height 14
drag, startPoint x: 434, startPoint y: 40, endPoint x: 458, endPoint y: 41, distance: 23.9
click at [458, 41] on span "[PHONE_NUMBER] Copy Number" at bounding box center [470, 40] width 82 height 12
copy span "7757207381"
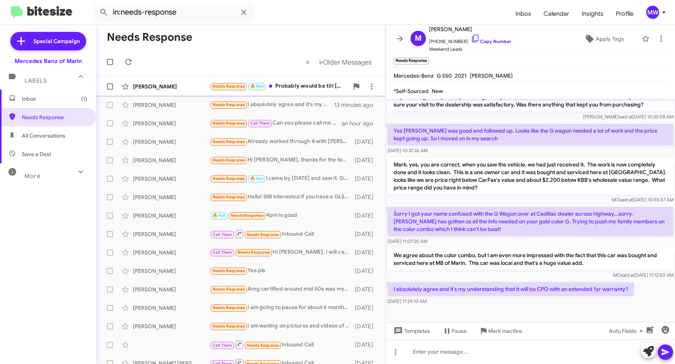
click at [301, 88] on div "Needs Response 🔥 Hot Probably would be till [DATE] or [DATE]" at bounding box center [279, 86] width 139 height 9
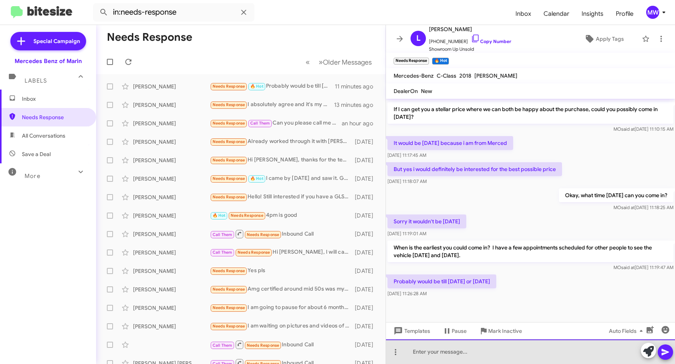
click at [514, 356] on div at bounding box center [530, 351] width 289 height 25
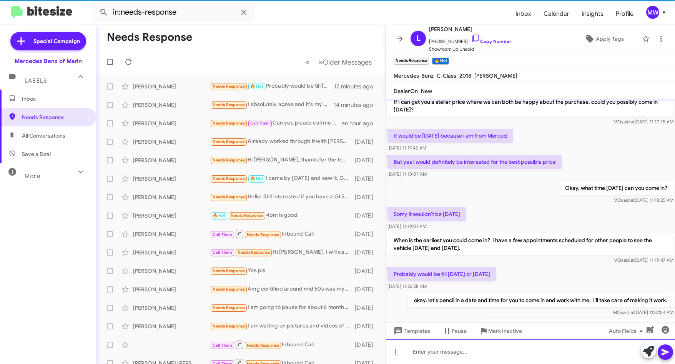
scroll to position [200, 0]
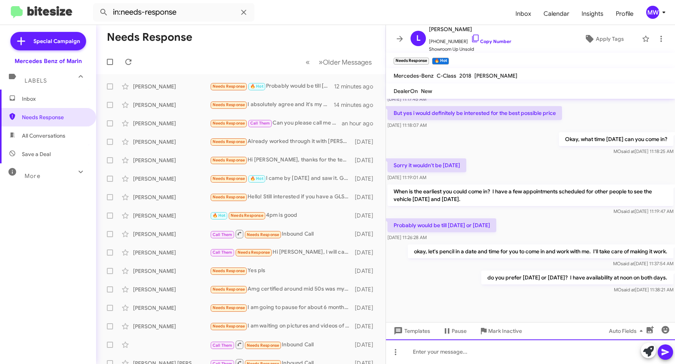
click at [514, 362] on div at bounding box center [530, 351] width 289 height 25
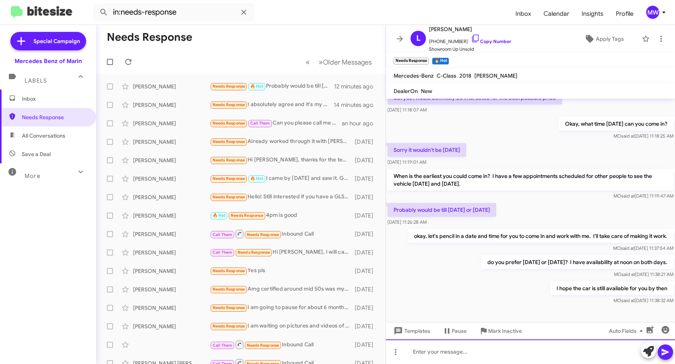
scroll to position [228, 0]
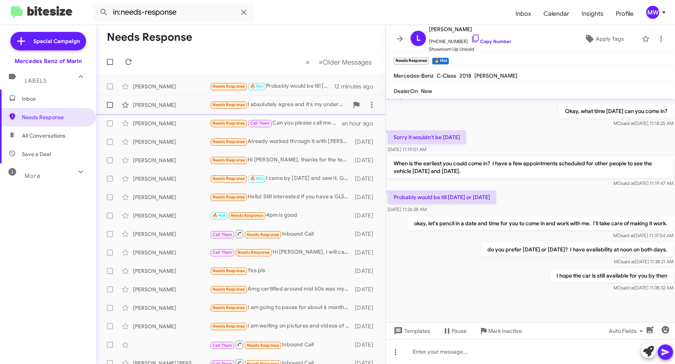
click at [299, 103] on div "Needs Response I absolutely agree and it's my understanding that it will be CPO…" at bounding box center [279, 104] width 139 height 9
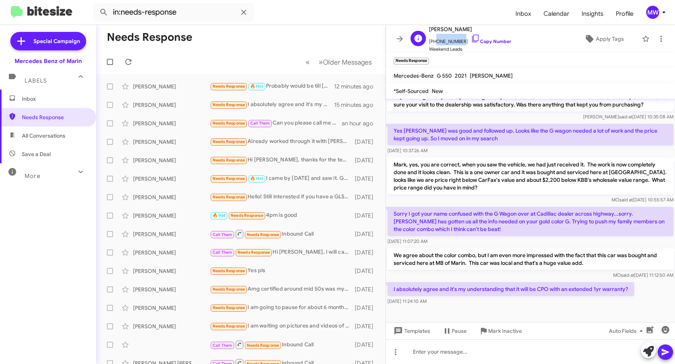
drag, startPoint x: 432, startPoint y: 41, endPoint x: 457, endPoint y: 42, distance: 24.2
click at [457, 42] on span "[PHONE_NUMBER] Copy Number" at bounding box center [470, 40] width 82 height 12
copy span "7757207381"
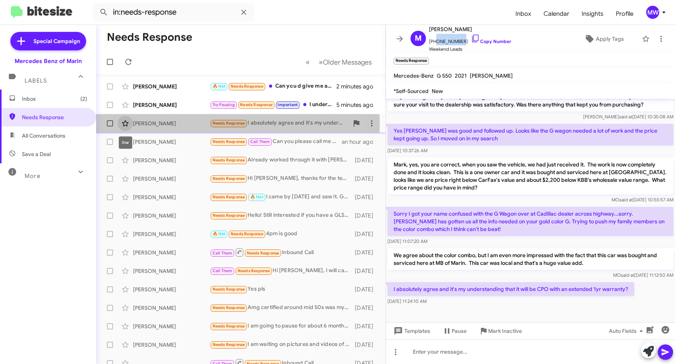
click at [128, 124] on icon at bounding box center [125, 123] width 9 height 9
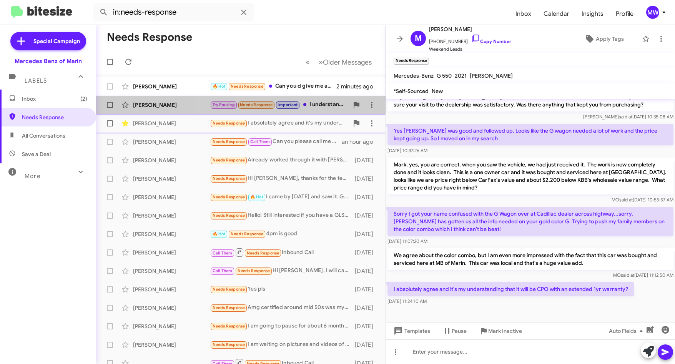
click at [329, 103] on div "Try Pausing Needs Response Important I understand, if you can get me the number…" at bounding box center [279, 104] width 139 height 9
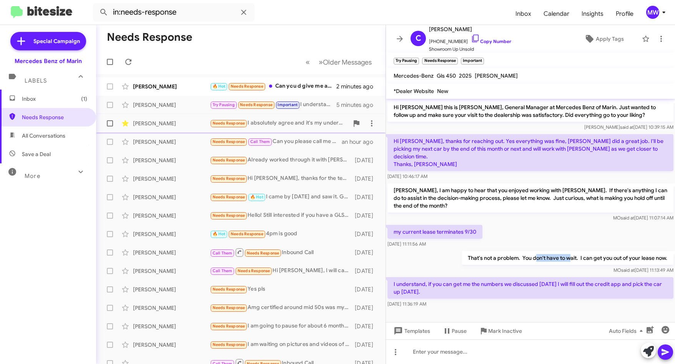
drag, startPoint x: 535, startPoint y: 252, endPoint x: 569, endPoint y: 250, distance: 34.6
click at [569, 251] on p "That's not a problem. You don't have to wait. I can get you out of your lease n…" at bounding box center [568, 258] width 212 height 14
drag, startPoint x: 432, startPoint y: 277, endPoint x: 561, endPoint y: 277, distance: 128.4
click at [561, 277] on p "I understand, if you can get me the numbers we discussed [DATE] I will fill out…" at bounding box center [530, 288] width 286 height 22
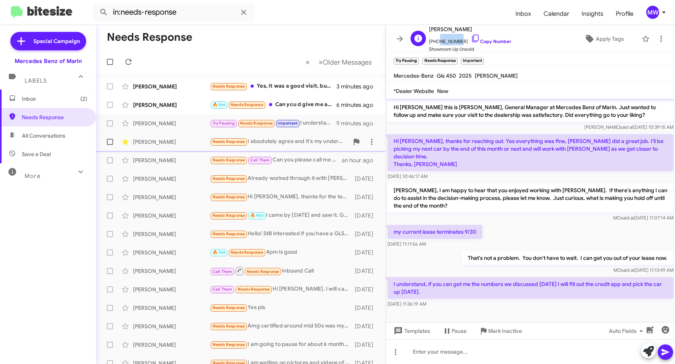
drag, startPoint x: 435, startPoint y: 42, endPoint x: 455, endPoint y: 42, distance: 20.0
click at [455, 42] on span "[PHONE_NUMBER] Copy Number" at bounding box center [470, 40] width 82 height 12
click at [475, 173] on div "[DATE] 10:46:17 AM" at bounding box center [530, 177] width 286 height 8
drag, startPoint x: 434, startPoint y: 41, endPoint x: 458, endPoint y: 43, distance: 24.6
click at [458, 43] on span "[PHONE_NUMBER] Copy Number" at bounding box center [470, 40] width 82 height 12
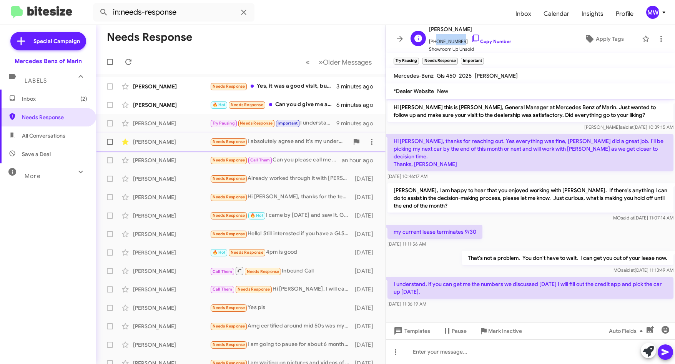
copy span "4156861065"
click at [281, 138] on div "Needs Response I absolutely agree and it's my understanding that it will be CPO…" at bounding box center [279, 141] width 139 height 9
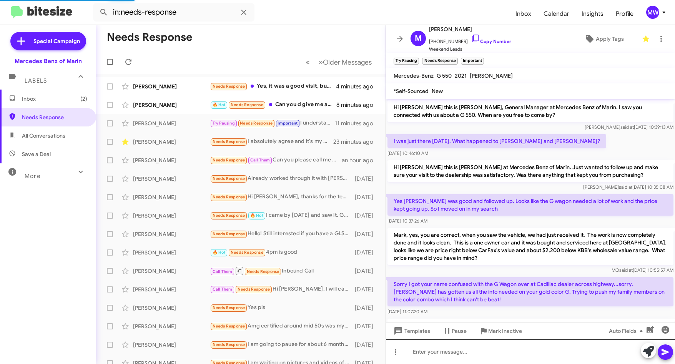
scroll to position [70, 0]
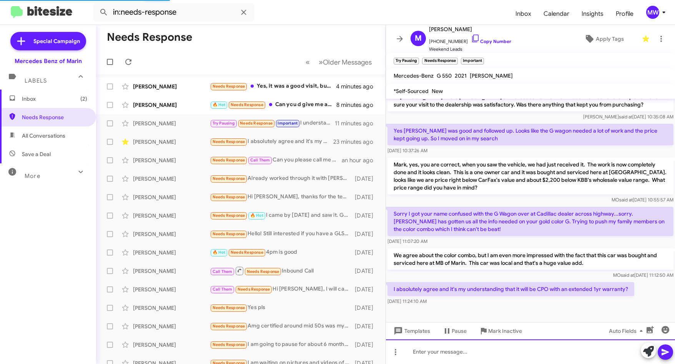
click at [443, 356] on div at bounding box center [530, 351] width 289 height 25
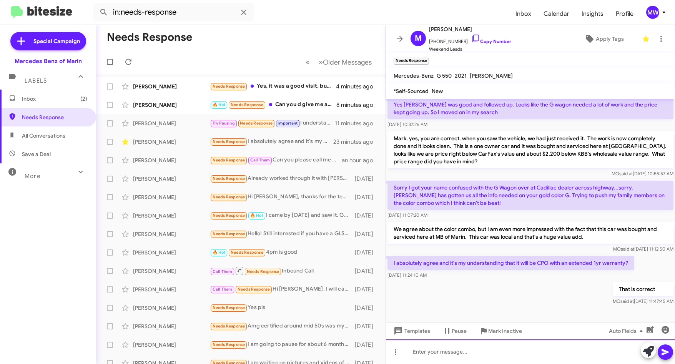
scroll to position [98, 0]
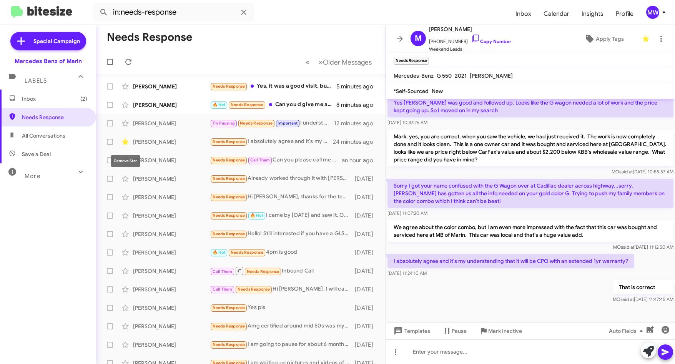
click at [123, 141] on icon at bounding box center [125, 142] width 7 height 6
click at [182, 123] on div "[PERSON_NAME]" at bounding box center [171, 124] width 77 height 8
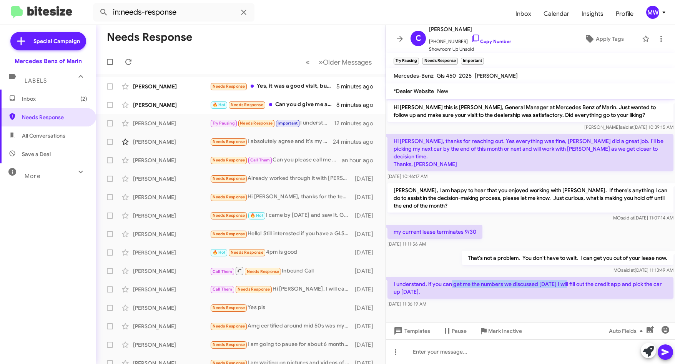
drag, startPoint x: 452, startPoint y: 276, endPoint x: 568, endPoint y: 274, distance: 116.1
click at [568, 277] on p "I understand, if you can get me the numbers we discussed [DATE] I will fill out…" at bounding box center [530, 288] width 286 height 22
click at [523, 309] on div at bounding box center [530, 315] width 289 height 12
drag, startPoint x: 425, startPoint y: 275, endPoint x: 423, endPoint y: 286, distance: 11.7
click at [423, 286] on p "I understand, if you can get me the numbers we discussed [DATE] I will fill out…" at bounding box center [530, 288] width 286 height 22
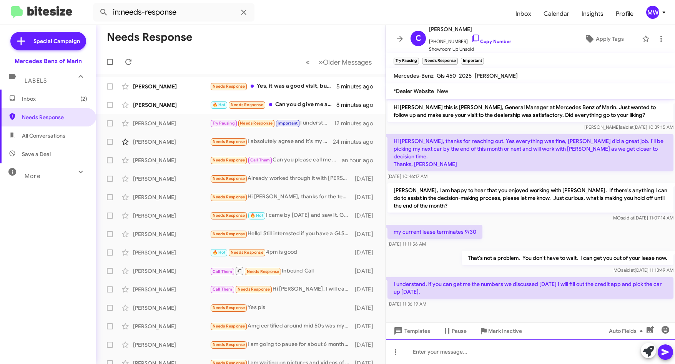
drag, startPoint x: 423, startPoint y: 286, endPoint x: 481, endPoint y: 351, distance: 86.8
click at [479, 351] on div at bounding box center [530, 351] width 289 height 25
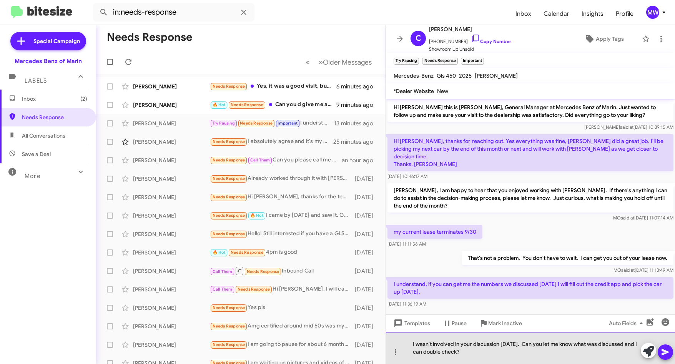
drag, startPoint x: 477, startPoint y: 353, endPoint x: 529, endPoint y: 342, distance: 52.7
click at [529, 342] on div "I wasn't involved in your discussion [DATE]. Can you let me know what was discu…" at bounding box center [530, 348] width 289 height 32
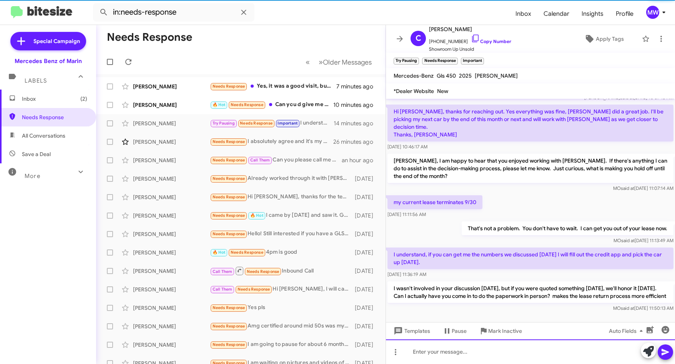
scroll to position [35, 0]
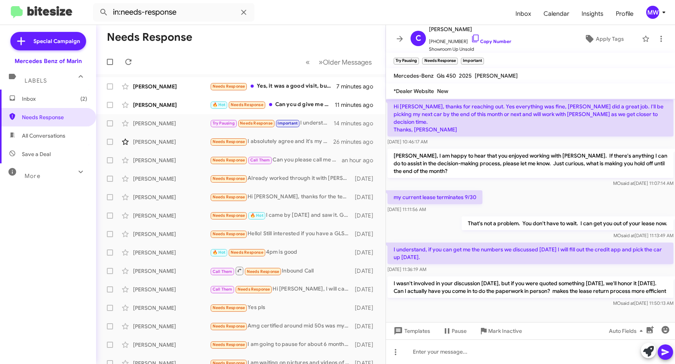
drag, startPoint x: 444, startPoint y: 277, endPoint x: 432, endPoint y: 293, distance: 19.8
click at [432, 293] on p "I wasn't involved in your discussion [DATE], but if you were quoted something […" at bounding box center [530, 287] width 286 height 22
drag, startPoint x: 432, startPoint y: 293, endPoint x: 432, endPoint y: 313, distance: 20.8
click at [432, 313] on div at bounding box center [530, 315] width 289 height 13
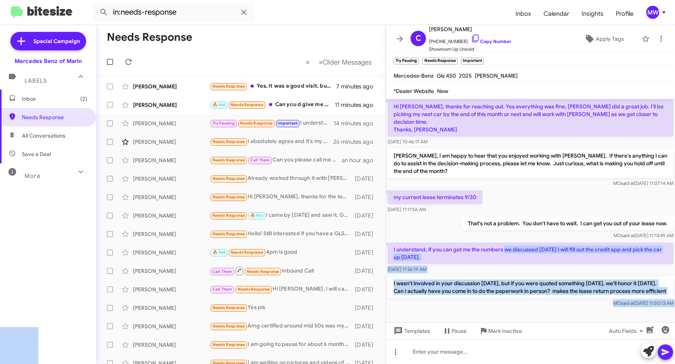
drag, startPoint x: 436, startPoint y: 239, endPoint x: 505, endPoint y: 236, distance: 68.5
drag, startPoint x: 505, startPoint y: 236, endPoint x: 512, endPoint y: 266, distance: 30.9
click at [512, 266] on div "I understand, if you can get me the numbers we discussed [DATE] I will fill out…" at bounding box center [530, 258] width 289 height 34
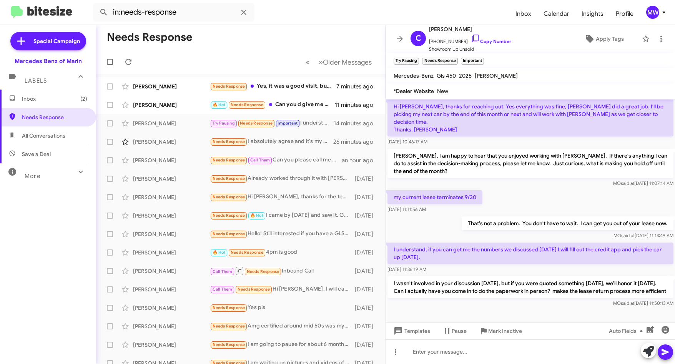
drag, startPoint x: 561, startPoint y: 238, endPoint x: 437, endPoint y: 252, distance: 124.2
click at [437, 252] on p "I understand, if you can get me the numbers we discussed [DATE] I will fill out…" at bounding box center [530, 254] width 286 height 22
drag, startPoint x: 437, startPoint y: 252, endPoint x: 457, endPoint y: 263, distance: 22.7
click at [457, 266] on div "[DATE] 11:36:19 AM" at bounding box center [530, 270] width 286 height 8
click at [473, 306] on div "MO said at [DATE] 11:50:13 AM" at bounding box center [530, 303] width 286 height 8
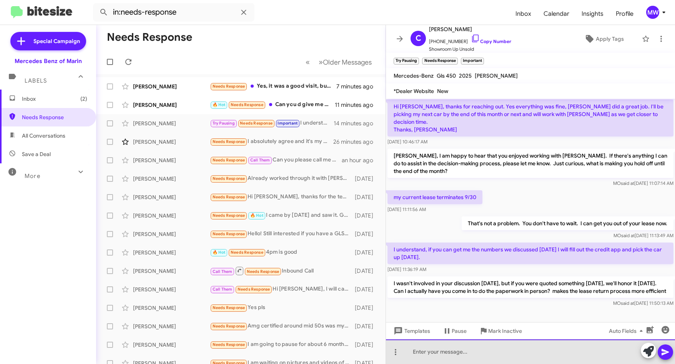
click at [465, 357] on div at bounding box center [530, 351] width 289 height 25
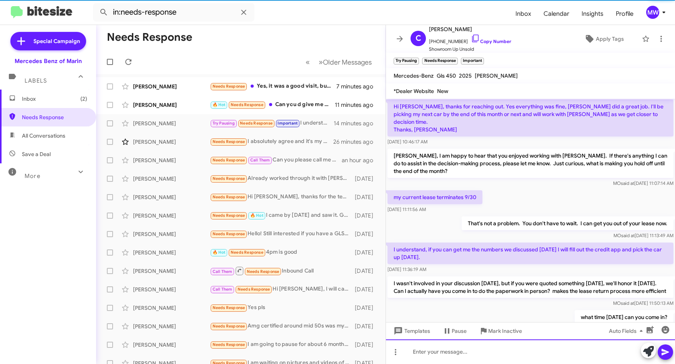
scroll to position [63, 0]
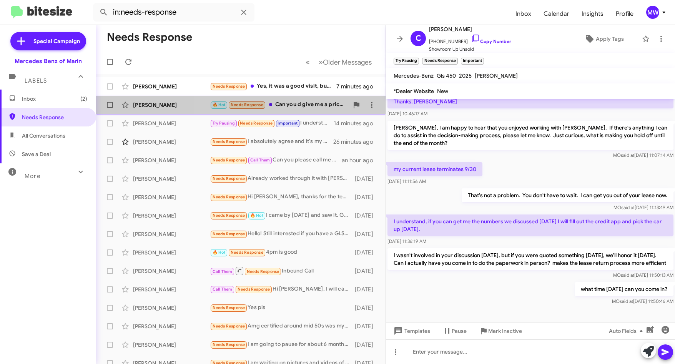
click at [293, 103] on div "🔥 Hot Needs Response Can you d give me a price and i can maybe drive out there …" at bounding box center [279, 104] width 139 height 9
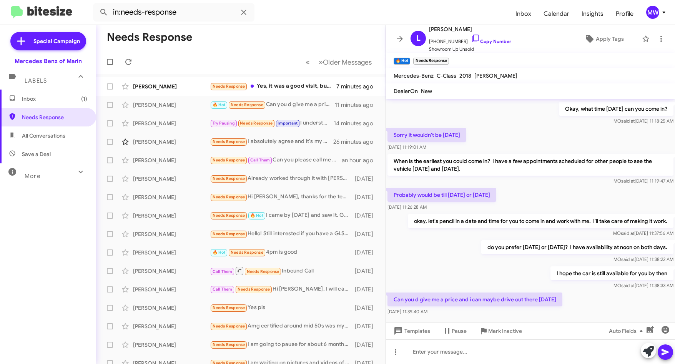
scroll to position [256, 0]
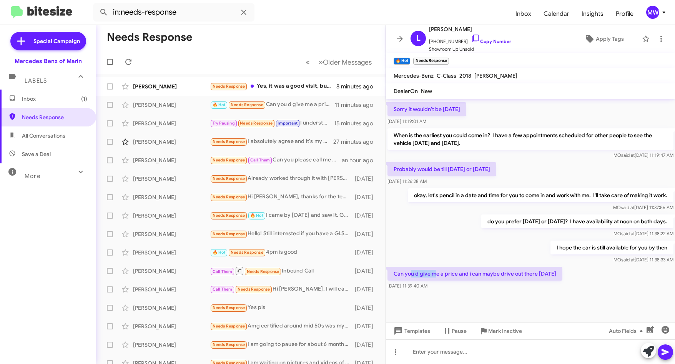
drag, startPoint x: 411, startPoint y: 276, endPoint x: 436, endPoint y: 275, distance: 25.4
click at [436, 275] on p "Can you d give me a price and i can maybe drive out there [DATE]" at bounding box center [474, 274] width 175 height 14
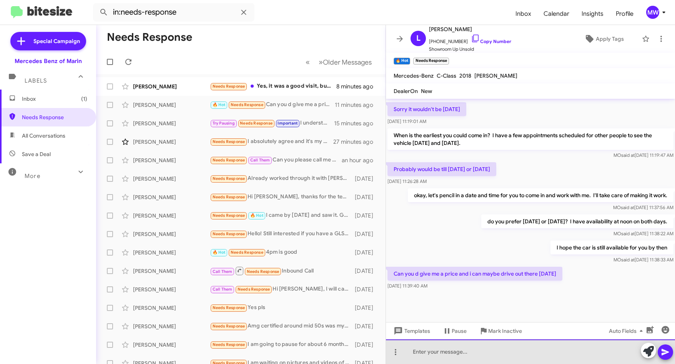
click at [464, 352] on div at bounding box center [530, 351] width 289 height 25
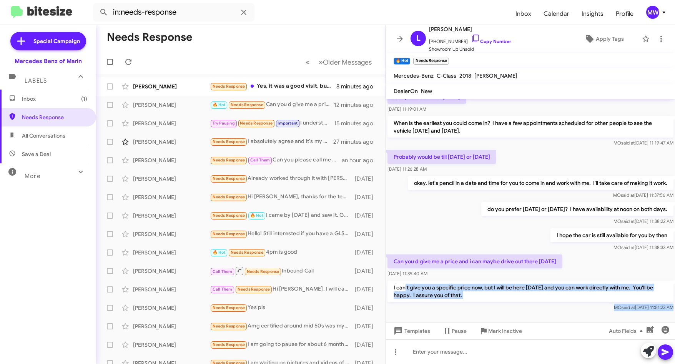
scroll to position [292, 0]
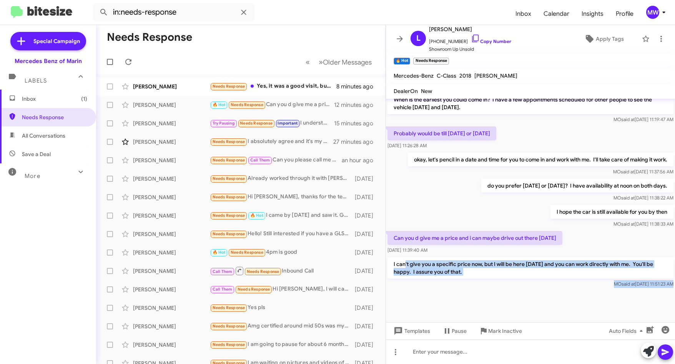
drag, startPoint x: 405, startPoint y: 302, endPoint x: 486, endPoint y: 312, distance: 81.8
click at [486, 312] on cdk-virtual-scroll-viewport "Hi [PERSON_NAME] this is [PERSON_NAME], General Manager at Mercedes Benz of Mar…" at bounding box center [530, 210] width 289 height 223
drag, startPoint x: 486, startPoint y: 312, endPoint x: 482, endPoint y: 289, distance: 23.8
click at [479, 287] on div "MO said at [DATE] 11:51:23 AM" at bounding box center [530, 284] width 286 height 8
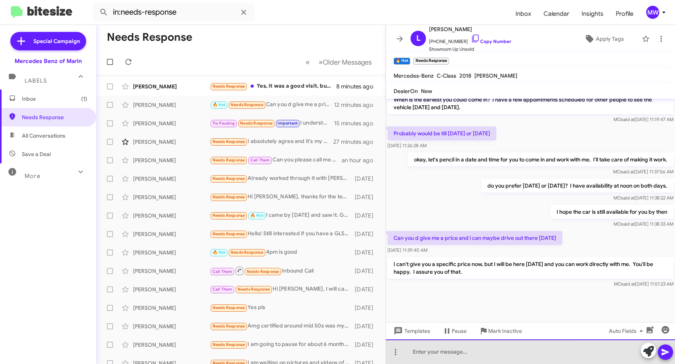
click at [480, 356] on div at bounding box center [530, 351] width 289 height 25
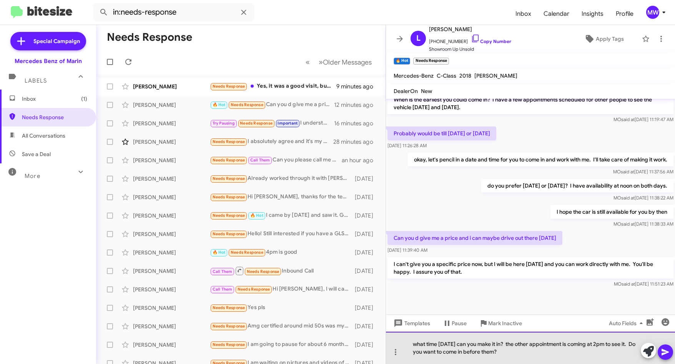
drag, startPoint x: 457, startPoint y: 356, endPoint x: 515, endPoint y: 352, distance: 57.8
click at [515, 352] on div "what time [DATE] can you make it in? the other appointment is coming at 2pm to …" at bounding box center [530, 348] width 289 height 32
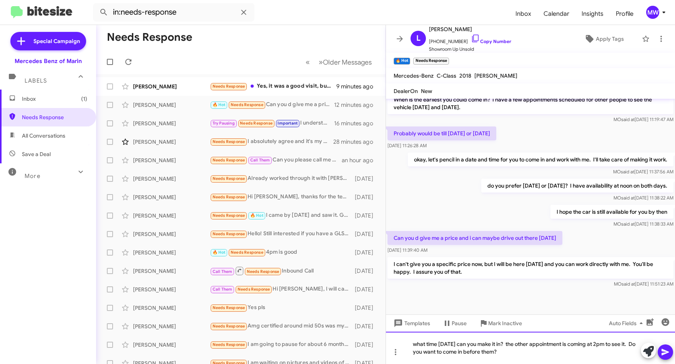
click at [515, 352] on div "what time [DATE] can you make it in? the other appointment is coming at 2pm to …" at bounding box center [530, 348] width 289 height 32
click at [516, 353] on div "what time [DATE] can you make it in? the other appointment is coming at 2pm to …" at bounding box center [530, 348] width 289 height 32
click at [664, 353] on icon at bounding box center [665, 352] width 7 height 7
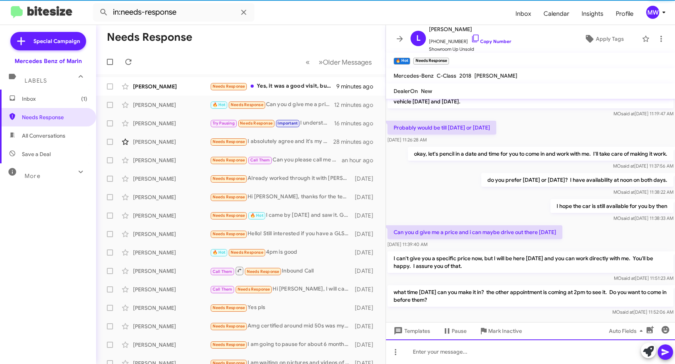
scroll to position [328, 0]
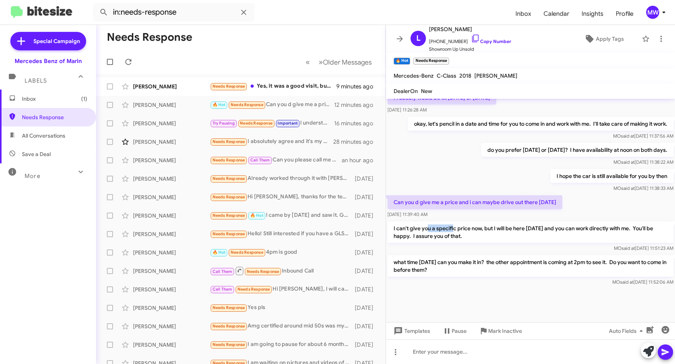
drag, startPoint x: 426, startPoint y: 228, endPoint x: 452, endPoint y: 231, distance: 25.9
click at [452, 231] on p "I can't give you a specific price now, but I will be here [DATE] and you can wo…" at bounding box center [530, 232] width 286 height 22
drag, startPoint x: 452, startPoint y: 231, endPoint x: 424, endPoint y: 194, distance: 45.8
click at [424, 198] on p "Can you d give me a price and i can maybe drive out there [DATE]" at bounding box center [474, 202] width 175 height 14
drag, startPoint x: 425, startPoint y: 201, endPoint x: 578, endPoint y: 203, distance: 153.0
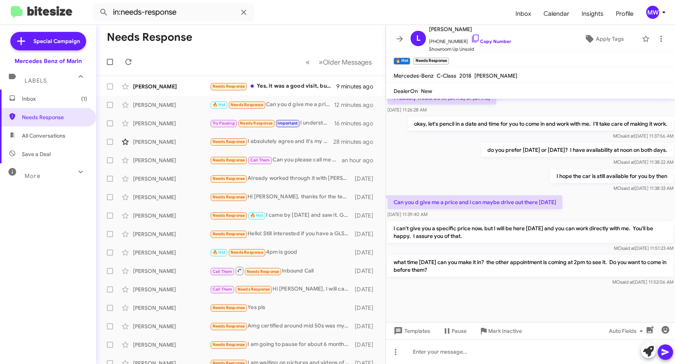
click at [578, 203] on div "Can you d give me a price and i can maybe drive out there [DATE] [DATE] 11:39:4…" at bounding box center [530, 207] width 289 height 26
drag, startPoint x: 578, startPoint y: 203, endPoint x: 564, endPoint y: 223, distance: 24.3
click at [578, 211] on div "Can you d give me a price and i can maybe drive out there [DATE] [DATE] 11:39:4…" at bounding box center [530, 207] width 289 height 26
drag, startPoint x: 414, startPoint y: 229, endPoint x: 464, endPoint y: 236, distance: 50.4
click at [464, 236] on p "I can't give you a specific price now, but I will be here [DATE] and you can wo…" at bounding box center [530, 232] width 286 height 22
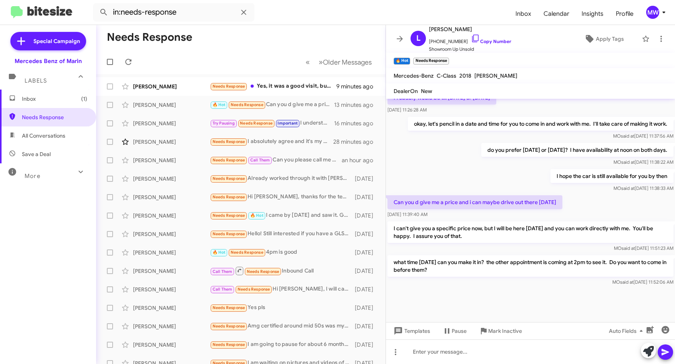
drag, startPoint x: 464, startPoint y: 236, endPoint x: 467, endPoint y: 246, distance: 10.7
click at [467, 246] on div "MO said at [DATE] 11:51:23 AM" at bounding box center [530, 248] width 286 height 8
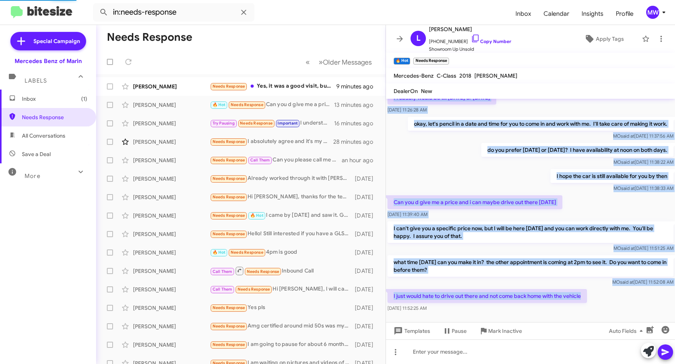
scroll to position [356, 0]
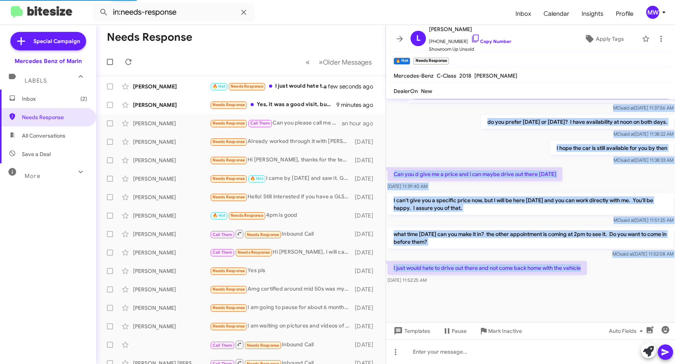
drag, startPoint x: 404, startPoint y: 263, endPoint x: 566, endPoint y: 239, distance: 164.3
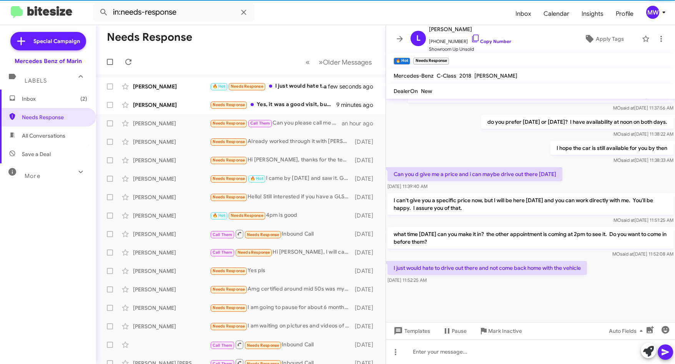
drag, startPoint x: 566, startPoint y: 239, endPoint x: 559, endPoint y: 251, distance: 14.1
click at [559, 251] on div "MO said at [DATE] 11:52:08 AM" at bounding box center [530, 254] width 286 height 8
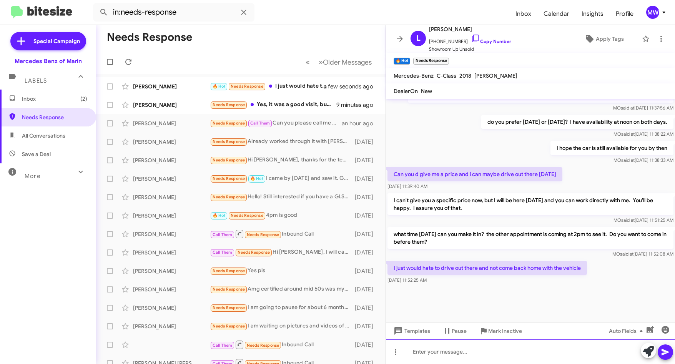
click at [502, 352] on div at bounding box center [530, 351] width 289 height 25
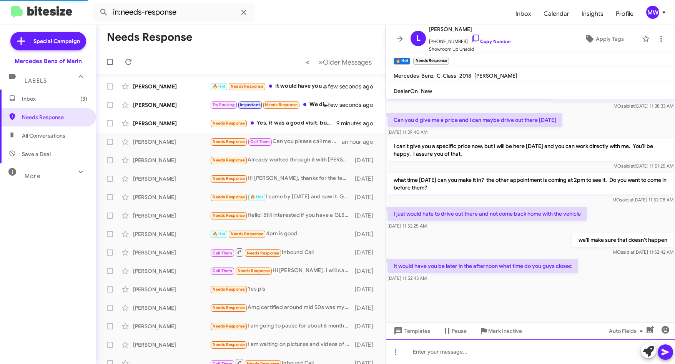
scroll to position [376, 0]
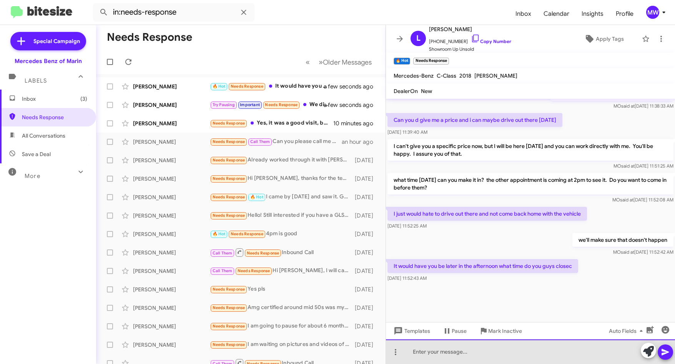
click at [540, 357] on div at bounding box center [530, 351] width 289 height 25
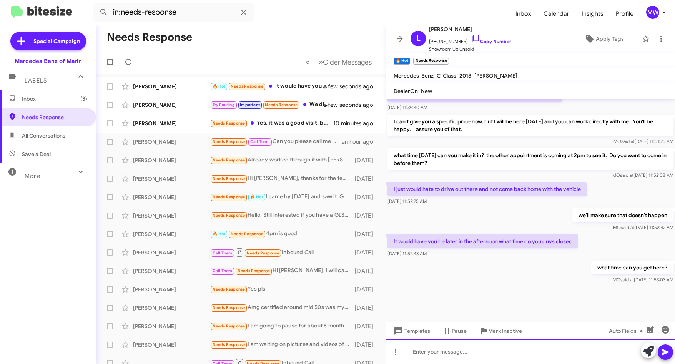
scroll to position [468, 0]
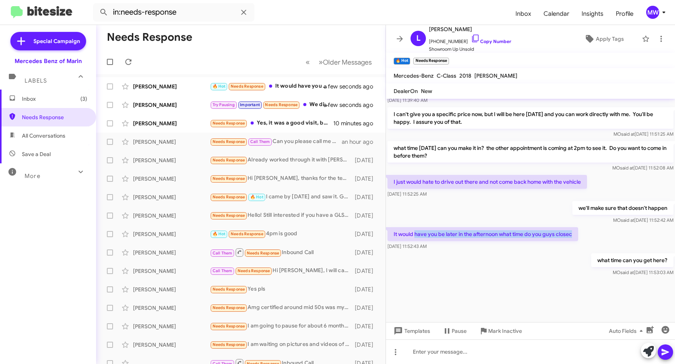
drag, startPoint x: 414, startPoint y: 234, endPoint x: 583, endPoint y: 234, distance: 168.7
click at [583, 234] on div "It would have you be later in the afternoon what time do you guys closec [DATE]…" at bounding box center [530, 239] width 289 height 26
drag, startPoint x: 583, startPoint y: 234, endPoint x: 652, endPoint y: 261, distance: 73.8
click at [652, 261] on p "what time can you get here?" at bounding box center [632, 260] width 82 height 14
click at [534, 351] on div at bounding box center [530, 351] width 289 height 25
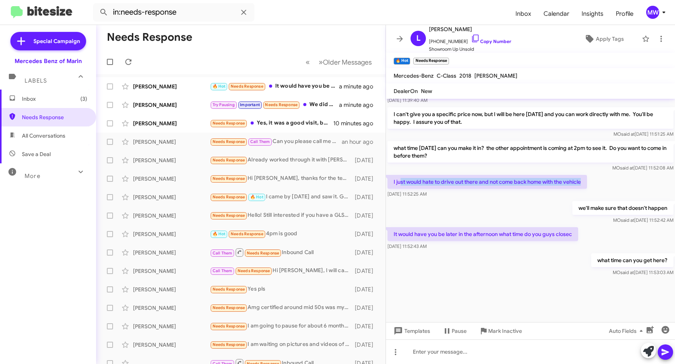
drag, startPoint x: 401, startPoint y: 181, endPoint x: 589, endPoint y: 183, distance: 188.7
click at [587, 183] on p "I just would hate to drive out there and not come back home with the vehicle" at bounding box center [486, 182] width 199 height 14
drag, startPoint x: 589, startPoint y: 183, endPoint x: 665, endPoint y: 207, distance: 79.9
click at [665, 207] on p "we'll make sure that doesn't happen" at bounding box center [622, 208] width 101 height 14
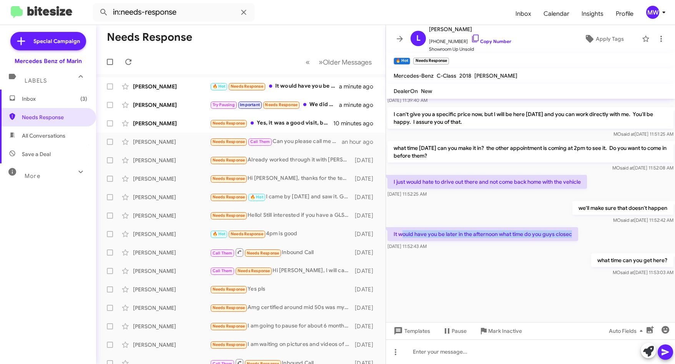
drag, startPoint x: 404, startPoint y: 236, endPoint x: 577, endPoint y: 236, distance: 173.0
click at [577, 236] on p "It would have you be later in the afternoon what time do you guys closec" at bounding box center [482, 234] width 191 height 14
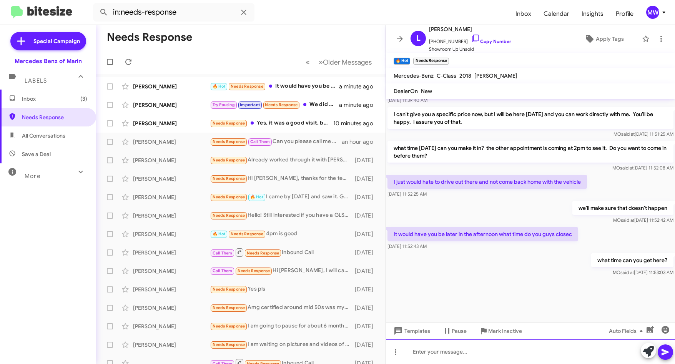
click at [462, 355] on div at bounding box center [530, 351] width 289 height 25
click at [512, 281] on div at bounding box center [530, 300] width 289 height 44
click at [284, 121] on div "Needs Response Yes, it was a good visit, but you didn't have what I was looking…" at bounding box center [279, 123] width 139 height 9
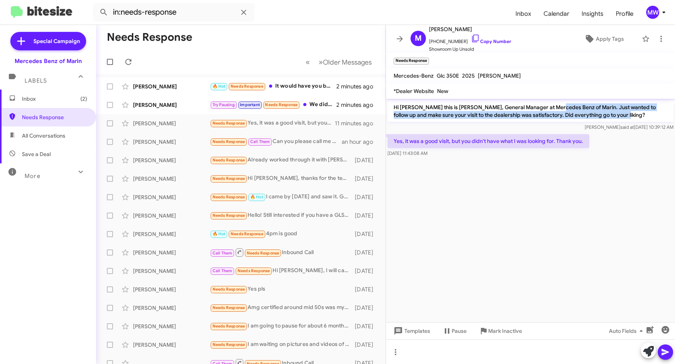
drag, startPoint x: 552, startPoint y: 102, endPoint x: 613, endPoint y: 117, distance: 62.8
click at [613, 117] on p "Hi [PERSON_NAME] this is [PERSON_NAME], General Manager at Mercedes Benz of Mar…" at bounding box center [530, 111] width 286 height 22
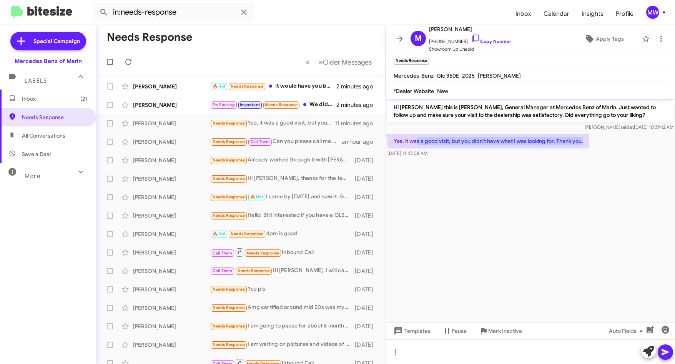
drag, startPoint x: 416, startPoint y: 143, endPoint x: 592, endPoint y: 143, distance: 176.0
click at [592, 143] on div "Yes, it was a good visit, but you didn't have what I was looking for. Thank you…" at bounding box center [530, 146] width 289 height 26
drag, startPoint x: 592, startPoint y: 143, endPoint x: 562, endPoint y: 213, distance: 75.5
click at [563, 212] on cdk-virtual-scroll-viewport "Hi [PERSON_NAME] this is [PERSON_NAME], General Manager at Mercedes Benz of Mar…" at bounding box center [530, 210] width 289 height 223
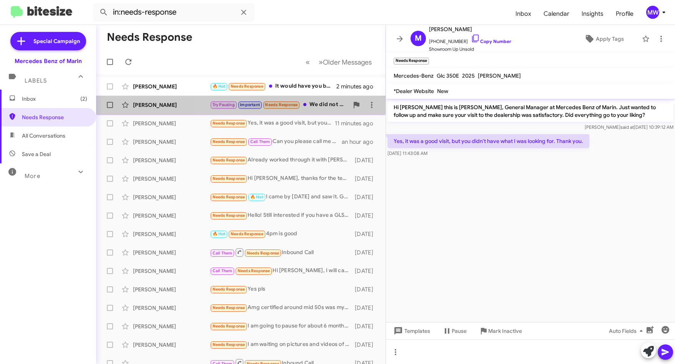
click at [329, 103] on div "Try Pausing Important Needs Response We did not agree on numbers [DATE], I woul…" at bounding box center [279, 104] width 139 height 9
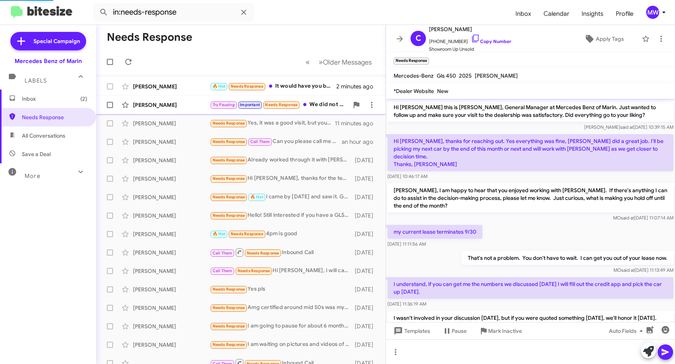
scroll to position [98, 0]
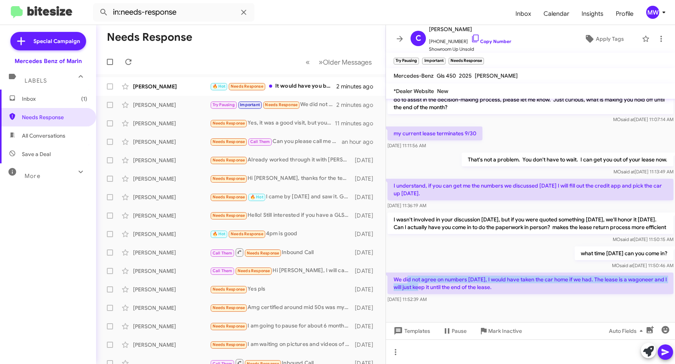
drag, startPoint x: 407, startPoint y: 279, endPoint x: 424, endPoint y: 285, distance: 18.1
click at [424, 285] on p "We did not agree on numbers [DATE], I would have taken the car home if we had. …" at bounding box center [530, 284] width 286 height 22
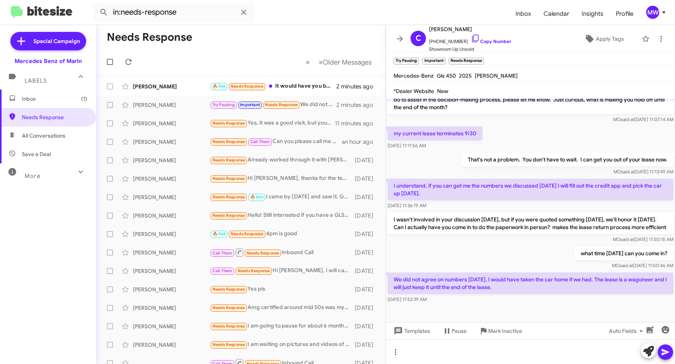
drag, startPoint x: 424, startPoint y: 285, endPoint x: 425, endPoint y: 256, distance: 29.6
click at [425, 255] on div "what time [DATE] can you come in? [PERSON_NAME] said at [DATE] 11:50:46 AM" at bounding box center [530, 258] width 289 height 26
drag, startPoint x: 400, startPoint y: 278, endPoint x: 592, endPoint y: 281, distance: 191.8
click at [592, 281] on p "We did not agree on numbers [DATE], I would have taken the car home if we had. …" at bounding box center [530, 284] width 286 height 22
drag, startPoint x: 403, startPoint y: 289, endPoint x: 518, endPoint y: 288, distance: 114.9
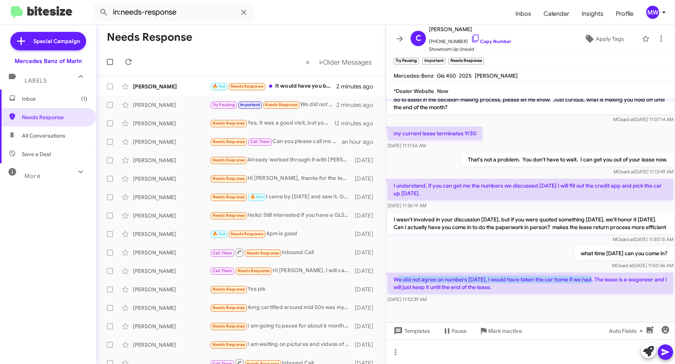
click at [518, 288] on p "We did not agree on numbers [DATE], I would have taken the car home if we had. …" at bounding box center [530, 284] width 286 height 22
drag, startPoint x: 518, startPoint y: 288, endPoint x: 516, endPoint y: 302, distance: 14.7
click at [515, 301] on div "[DATE] 11:52:39 AM" at bounding box center [530, 300] width 286 height 8
drag, startPoint x: 424, startPoint y: 278, endPoint x: 600, endPoint y: 282, distance: 175.3
click at [600, 282] on p "We did not agree on numbers [DATE], I would have taken the car home if we had. …" at bounding box center [530, 284] width 286 height 22
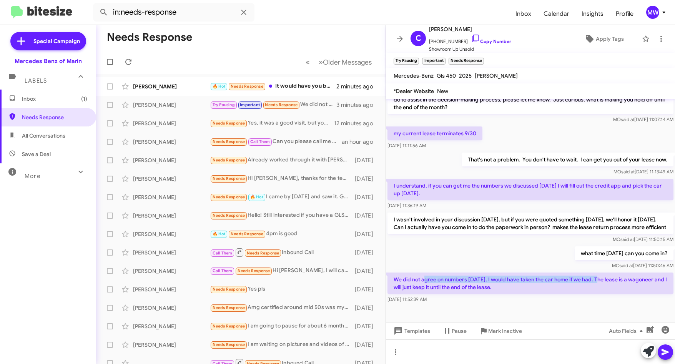
drag, startPoint x: 399, startPoint y: 289, endPoint x: 510, endPoint y: 285, distance: 111.2
click at [510, 285] on p "We did not agree on numbers [DATE], I would have taken the car home if we had. …" at bounding box center [530, 284] width 286 height 22
drag, startPoint x: 510, startPoint y: 285, endPoint x: 494, endPoint y: 311, distance: 30.7
click at [494, 311] on div at bounding box center [530, 313] width 289 height 17
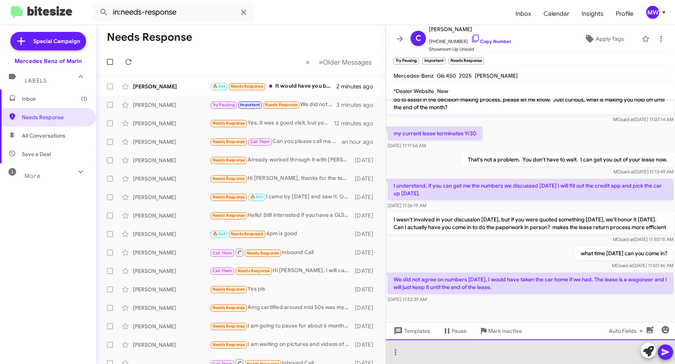
click at [523, 351] on div at bounding box center [530, 351] width 289 height 25
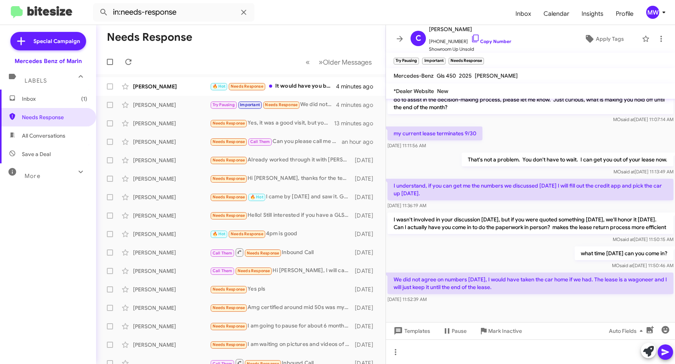
drag, startPoint x: 620, startPoint y: 278, endPoint x: 655, endPoint y: 289, distance: 36.9
click at [655, 289] on p "We did not agree on numbers [DATE], I would have taken the car home if we had. …" at bounding box center [530, 284] width 286 height 22
drag, startPoint x: 655, startPoint y: 289, endPoint x: 548, endPoint y: 306, distance: 108.6
click at [550, 303] on div "[DATE] 11:52:39 AM" at bounding box center [530, 300] width 286 height 8
click at [485, 304] on div "We did not agree on numbers [DATE], I would have taken the car home if we had. …" at bounding box center [530, 288] width 289 height 34
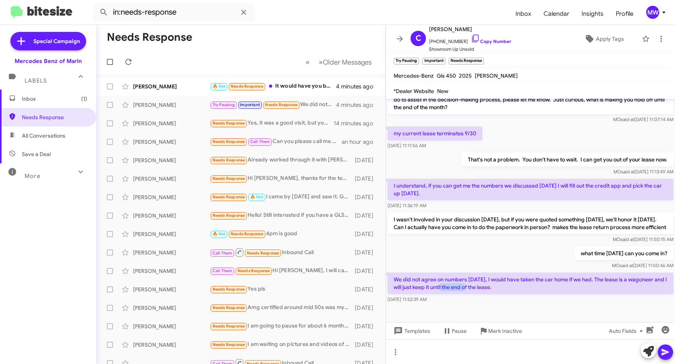
drag, startPoint x: 450, startPoint y: 286, endPoint x: 472, endPoint y: 286, distance: 21.9
click at [472, 286] on p "We did not agree on numbers [DATE], I would have taken the car home if we had. …" at bounding box center [530, 284] width 286 height 22
drag, startPoint x: 414, startPoint y: 280, endPoint x: 480, endPoint y: 282, distance: 65.8
click at [480, 282] on p "We did not agree on numbers [DATE], I would have taken the car home if we had. …" at bounding box center [530, 284] width 286 height 22
drag, startPoint x: 480, startPoint y: 282, endPoint x: 540, endPoint y: 306, distance: 65.4
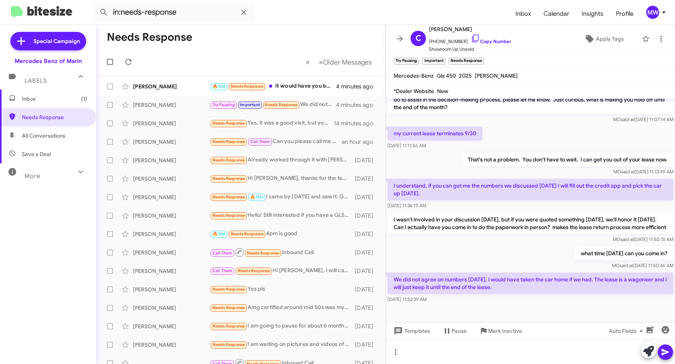
click at [540, 306] on div at bounding box center [530, 313] width 289 height 17
click at [528, 349] on div at bounding box center [530, 351] width 289 height 25
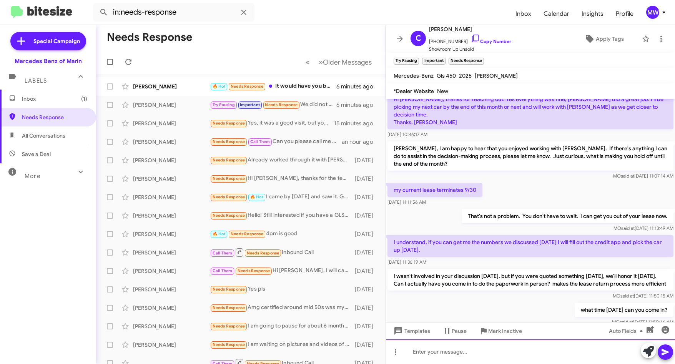
scroll to position [134, 0]
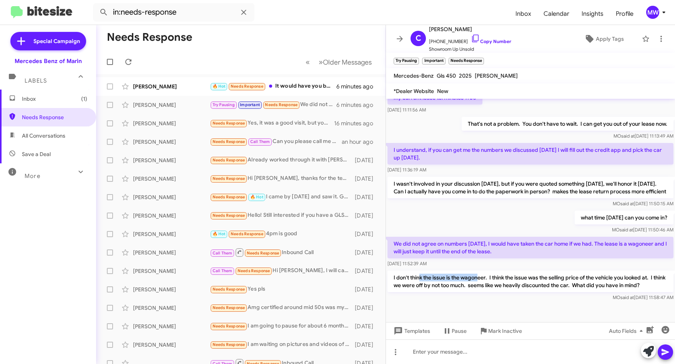
drag, startPoint x: 419, startPoint y: 278, endPoint x: 480, endPoint y: 279, distance: 61.1
click at [480, 279] on p "I don't think the issue is the wagoneer. I think the issue was the selling pric…" at bounding box center [530, 282] width 286 height 22
drag, startPoint x: 480, startPoint y: 279, endPoint x: 649, endPoint y: 279, distance: 168.7
click at [649, 279] on p "I don't think the issue is the wagoneer. I think the issue was the selling pric…" at bounding box center [530, 282] width 286 height 22
drag, startPoint x: 404, startPoint y: 288, endPoint x: 412, endPoint y: 288, distance: 8.1
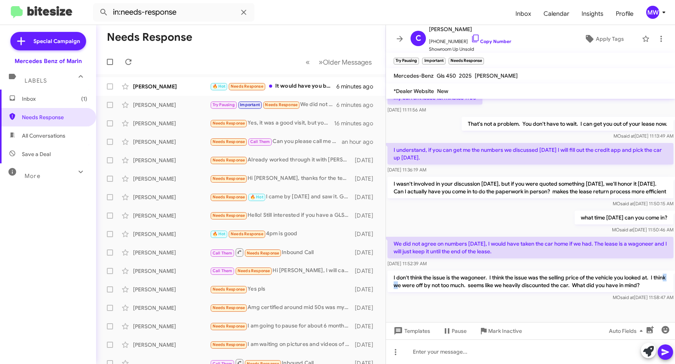
click at [412, 288] on p "I don't think the issue is the wagoneer. I think the issue was the selling pric…" at bounding box center [530, 282] width 286 height 22
drag, startPoint x: 504, startPoint y: 286, endPoint x: 583, endPoint y: 289, distance: 79.3
click at [583, 289] on p "I don't think the issue is the wagoneer. I think the issue was the selling pric…" at bounding box center [530, 282] width 286 height 22
drag, startPoint x: 583, startPoint y: 289, endPoint x: 655, endPoint y: 285, distance: 71.6
click at [655, 285] on p "I don't think the issue is the wagoneer. I think the issue was the selling pric…" at bounding box center [530, 282] width 286 height 22
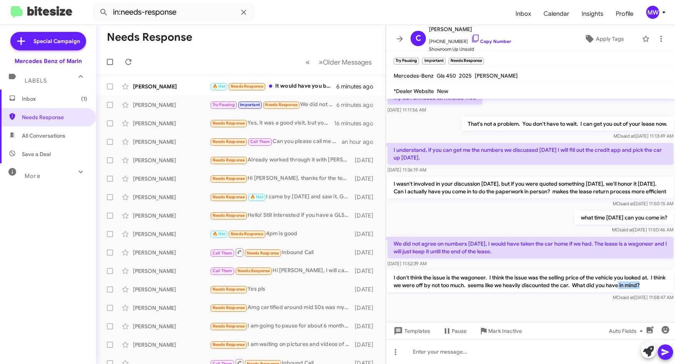
click at [656, 285] on p "I don't think the issue is the wagoneer. I think the issue was the selling pric…" at bounding box center [530, 282] width 286 height 22
click at [455, 354] on div at bounding box center [530, 351] width 289 height 25
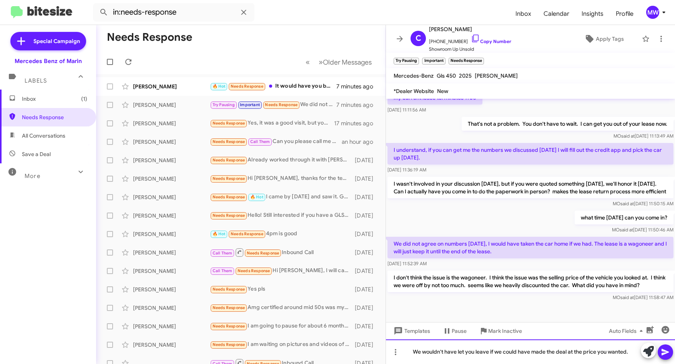
click at [444, 352] on div "We wouldn't have let you leave if we could have made the deal at the price you …" at bounding box center [530, 351] width 289 height 25
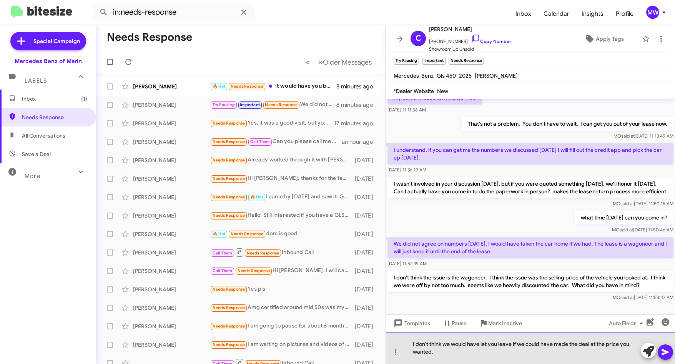
drag, startPoint x: 524, startPoint y: 342, endPoint x: 473, endPoint y: 352, distance: 52.0
click at [473, 352] on div "I don't think we would have let you leave if we could have made the deal at the…" at bounding box center [530, 348] width 289 height 32
click at [437, 354] on div "I don't think we would have let you leave if we could have made the deal at the…" at bounding box center [530, 348] width 289 height 32
drag, startPoint x: 438, startPoint y: 344, endPoint x: 555, endPoint y: 345, distance: 116.9
click at [555, 345] on div "I don't think we would have let you leave if we could have made the deal at the…" at bounding box center [530, 348] width 289 height 32
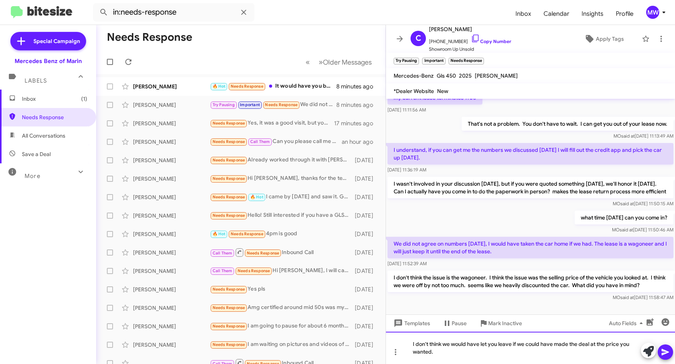
click at [474, 354] on div "I don't think we would have let you leave if we could have made the deal at the…" at bounding box center [530, 348] width 289 height 32
click at [662, 352] on icon at bounding box center [665, 351] width 9 height 9
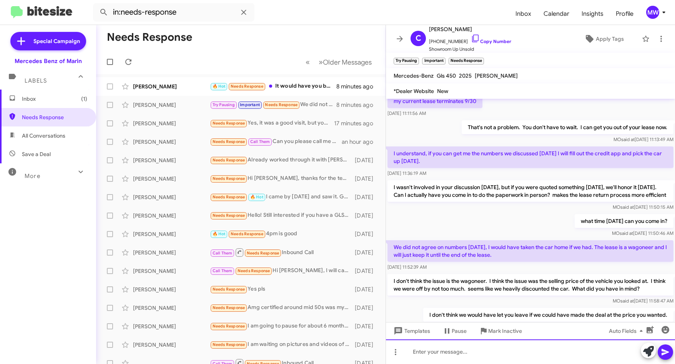
scroll to position [162, 0]
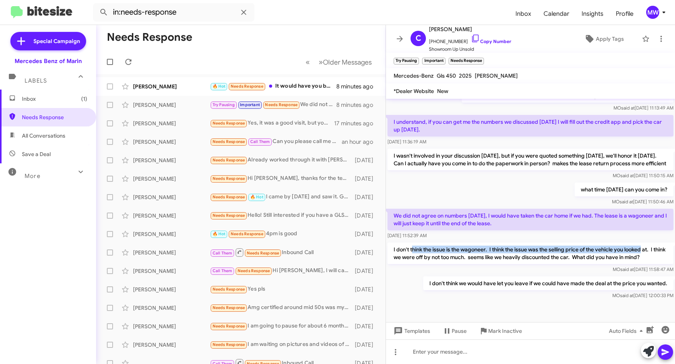
drag, startPoint x: 414, startPoint y: 251, endPoint x: 644, endPoint y: 249, distance: 230.6
click at [644, 249] on p "I don't think the issue is the wagoneer. I think the issue was the selling pric…" at bounding box center [530, 254] width 286 height 22
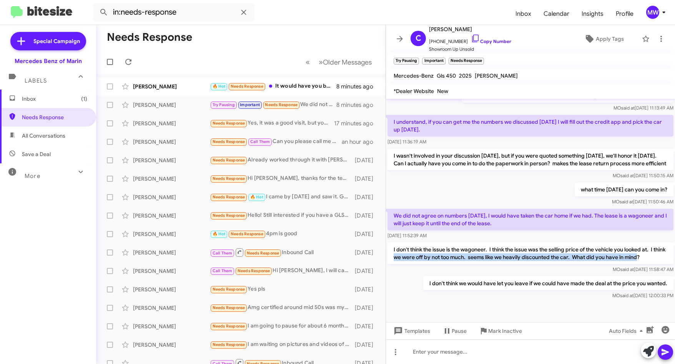
drag, startPoint x: 405, startPoint y: 257, endPoint x: 652, endPoint y: 259, distance: 247.5
click at [652, 259] on p "I don't think the issue is the wagoneer. I think the issue was the selling pric…" at bounding box center [530, 254] width 286 height 22
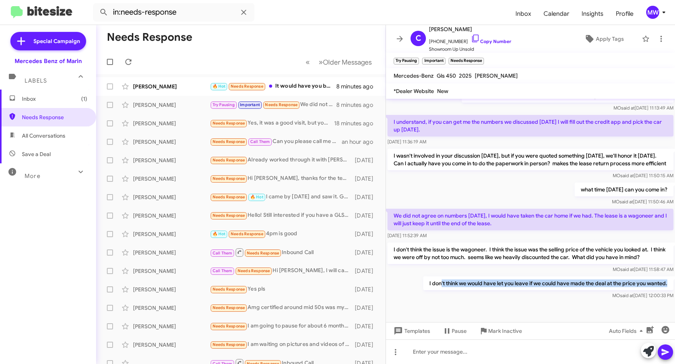
drag, startPoint x: 434, startPoint y: 286, endPoint x: 661, endPoint y: 285, distance: 227.2
click at [661, 285] on p "I don't think we would have let you leave if we could have made the deal at the…" at bounding box center [548, 283] width 250 height 14
click at [536, 269] on div "MO said at [DATE] 11:58:47 AM" at bounding box center [530, 270] width 286 height 8
click at [529, 293] on div "MO said at [DATE] 12:00:33 PM" at bounding box center [548, 296] width 250 height 8
click at [301, 85] on div "🔥 Hot Needs Response It would have you be later in the afternoon what time do y…" at bounding box center [279, 86] width 139 height 9
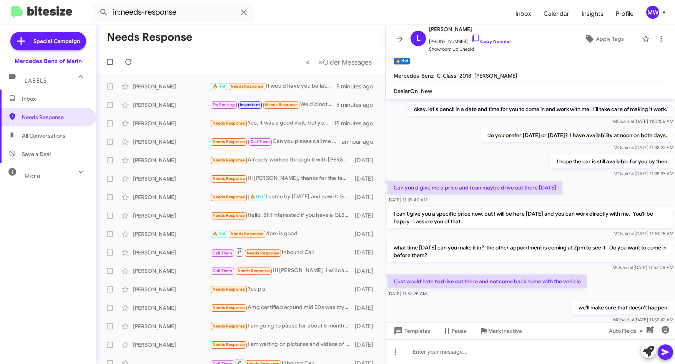
scroll to position [440, 0]
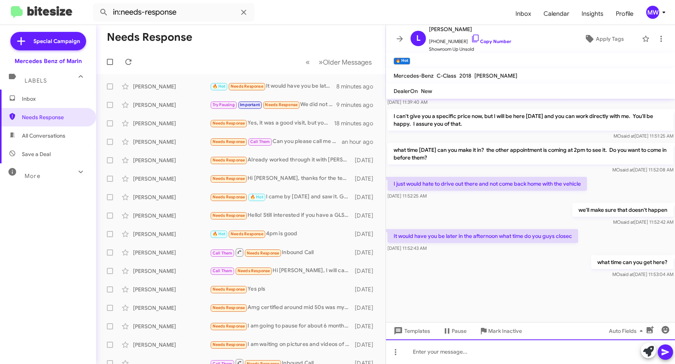
click at [521, 359] on div at bounding box center [530, 351] width 289 height 25
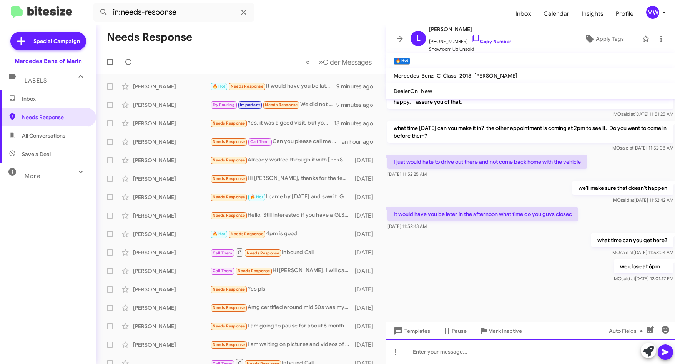
scroll to position [468, 0]
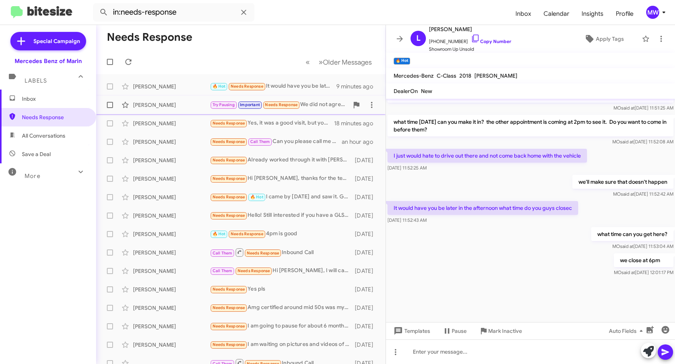
click at [310, 102] on div "Try Pausing Important Needs Response We did not agree on numbers [DATE], I woul…" at bounding box center [279, 104] width 139 height 9
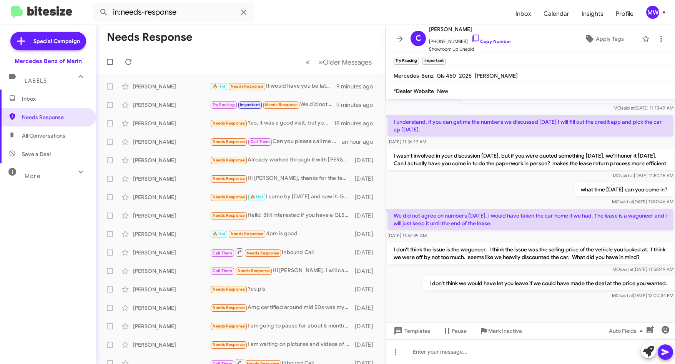
scroll to position [162, 0]
drag, startPoint x: 436, startPoint y: 285, endPoint x: 658, endPoint y: 284, distance: 222.2
click at [658, 284] on p "I don't think we would have let you leave if we could have made the deal at the…" at bounding box center [548, 283] width 250 height 14
drag, startPoint x: 658, startPoint y: 284, endPoint x: 574, endPoint y: 310, distance: 87.2
click at [578, 303] on div at bounding box center [530, 311] width 289 height 21
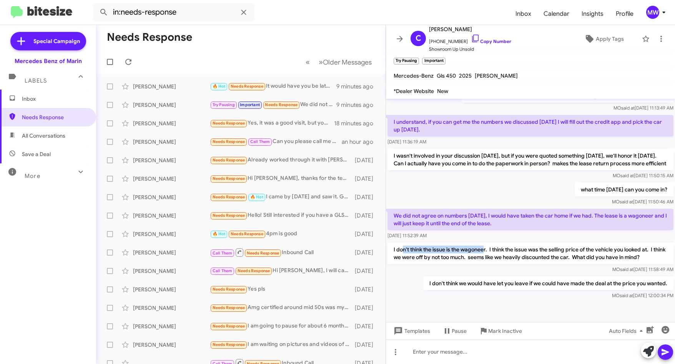
drag, startPoint x: 409, startPoint y: 248, endPoint x: 484, endPoint y: 251, distance: 75.8
click at [484, 251] on p "I don't think the issue is the wagoneer. I think the issue was the selling pric…" at bounding box center [530, 254] width 286 height 22
click at [309, 180] on div "Needs Response Hi [PERSON_NAME], thanks for the text. Before visiting, the leas…" at bounding box center [279, 178] width 139 height 9
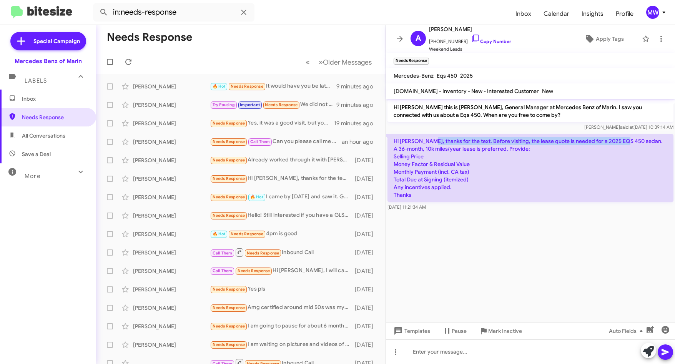
drag, startPoint x: 432, startPoint y: 140, endPoint x: 626, endPoint y: 142, distance: 194.1
click at [626, 142] on p "Hi [PERSON_NAME], thanks for the text. Before visiting, the lease quote is need…" at bounding box center [530, 168] width 286 height 68
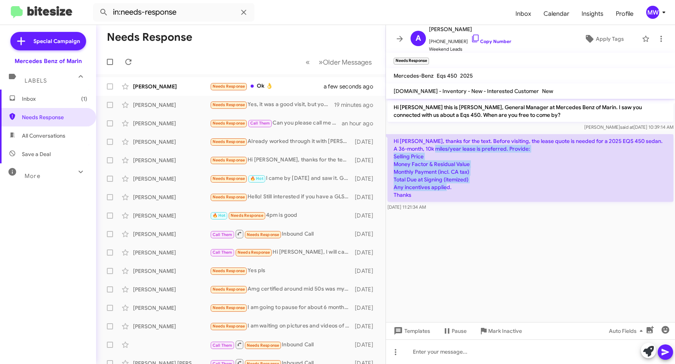
drag, startPoint x: 426, startPoint y: 151, endPoint x: 423, endPoint y: 195, distance: 43.9
click at [423, 195] on p "Hi [PERSON_NAME], thanks for the text. Before visiting, the lease quote is need…" at bounding box center [530, 168] width 286 height 68
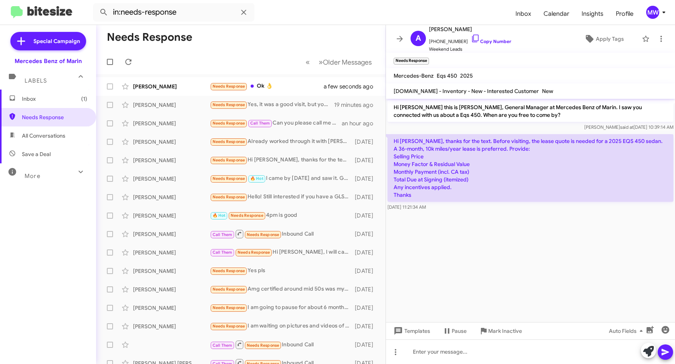
drag, startPoint x: 423, startPoint y: 195, endPoint x: 476, endPoint y: 246, distance: 73.7
click at [474, 246] on cdk-virtual-scroll-viewport "Hi [PERSON_NAME] this is [PERSON_NAME], General Manager at Mercedes Benz of Mar…" at bounding box center [530, 210] width 289 height 223
click at [299, 89] on div "Needs Response Ok 👌" at bounding box center [279, 86] width 139 height 9
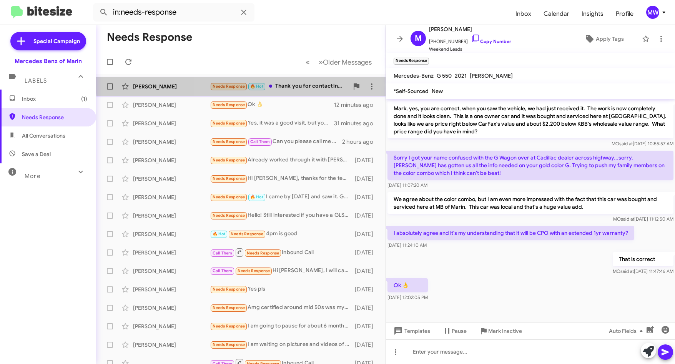
click at [295, 82] on div "Needs Response 🔥 Hot Thank you for contacting me. There is nothing you can do a…" at bounding box center [279, 86] width 139 height 9
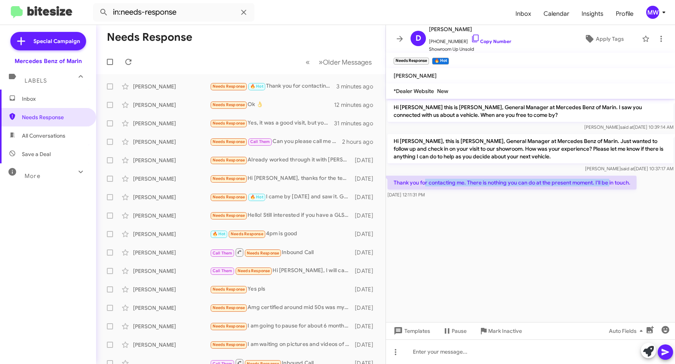
drag, startPoint x: 426, startPoint y: 183, endPoint x: 611, endPoint y: 183, distance: 184.9
click at [611, 183] on p "Thank you for contacting me. There is nothing you can do at the present moment.…" at bounding box center [511, 183] width 249 height 14
drag, startPoint x: 611, startPoint y: 183, endPoint x: 562, endPoint y: 218, distance: 60.4
click at [567, 211] on cdk-virtual-scroll-viewport "Hi [PERSON_NAME] this is [PERSON_NAME], General Manager at Mercedes Benz of Mar…" at bounding box center [530, 210] width 289 height 223
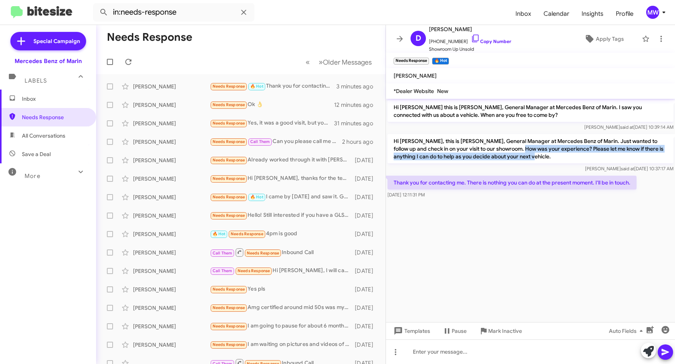
drag, startPoint x: 517, startPoint y: 149, endPoint x: 551, endPoint y: 157, distance: 34.9
click at [551, 157] on p "Hi [PERSON_NAME], this is [PERSON_NAME], General Manager at Mercedes Benz of Ma…" at bounding box center [530, 148] width 286 height 29
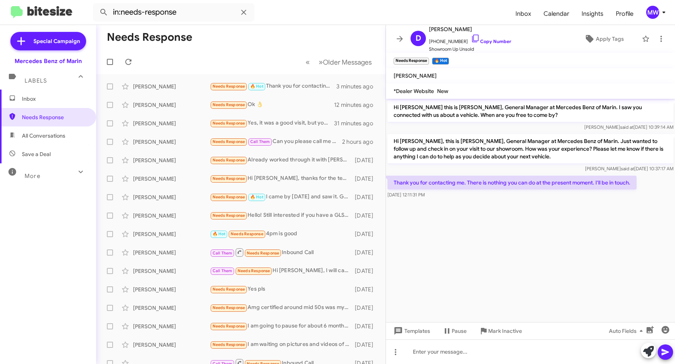
drag, startPoint x: 551, startPoint y: 157, endPoint x: 492, endPoint y: 216, distance: 83.4
click at [494, 215] on cdk-virtual-scroll-viewport "Hi [PERSON_NAME] this is [PERSON_NAME], General Manager at Mercedes Benz of Mar…" at bounding box center [530, 210] width 289 height 223
click at [292, 108] on div "Needs Response Ok 👌" at bounding box center [279, 104] width 139 height 9
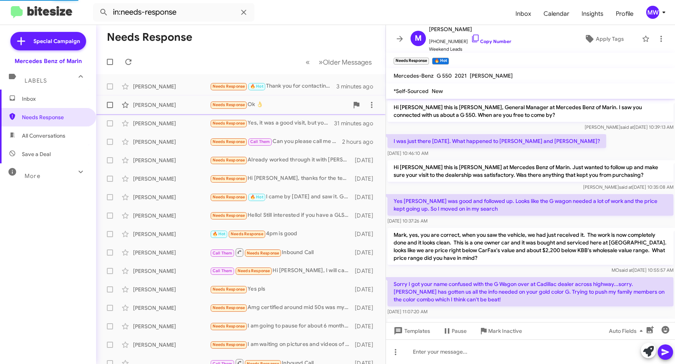
scroll to position [126, 0]
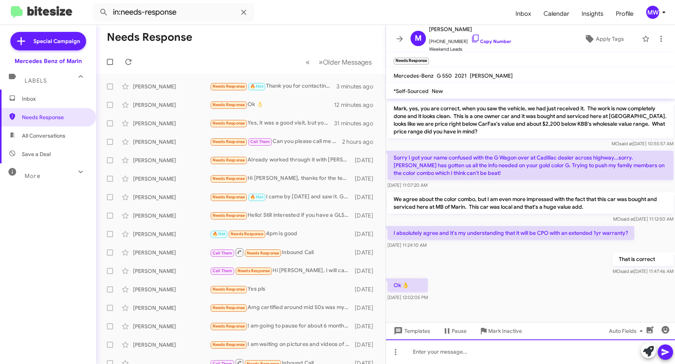
click at [460, 354] on div at bounding box center [530, 351] width 289 height 25
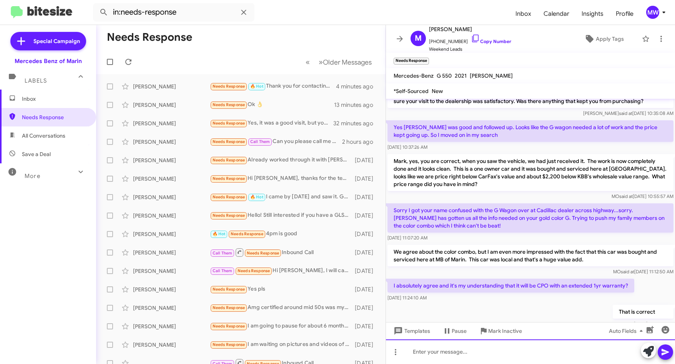
scroll to position [155, 0]
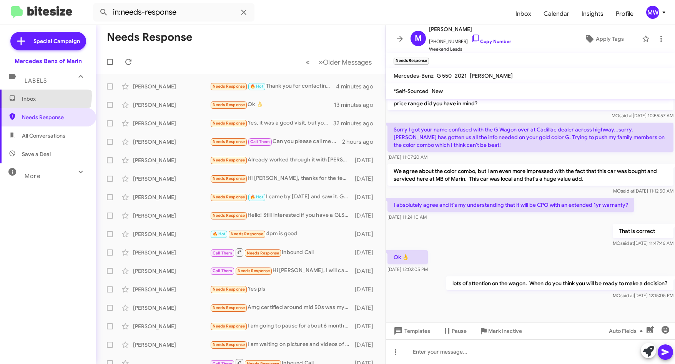
click at [36, 95] on span "Inbox" at bounding box center [54, 99] width 65 height 8
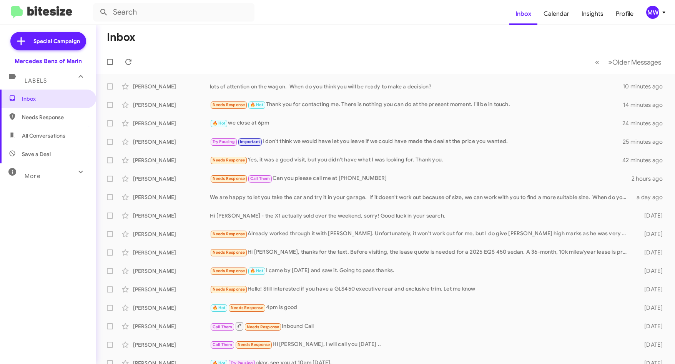
click at [30, 114] on span "Needs Response" at bounding box center [54, 117] width 65 height 8
type input "in:needs-response"
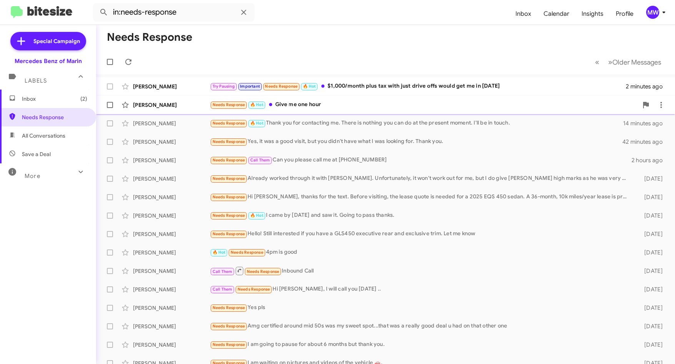
click at [295, 103] on div "Needs Response 🔥 Hot Give me one hour" at bounding box center [424, 104] width 428 height 9
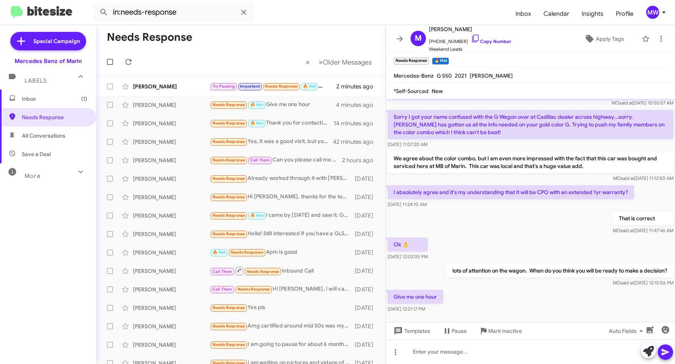
scroll to position [183, 0]
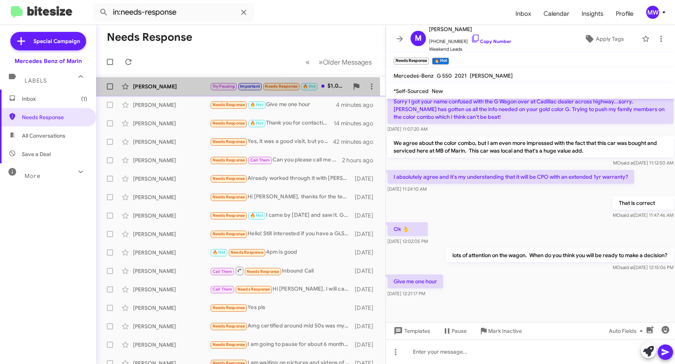
click at [187, 90] on div "[PERSON_NAME]" at bounding box center [171, 87] width 77 height 8
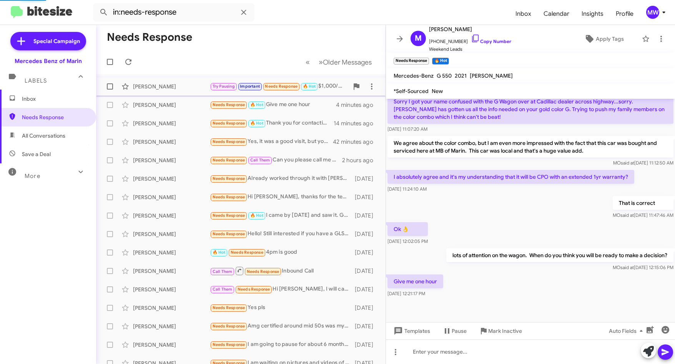
scroll to position [234, 0]
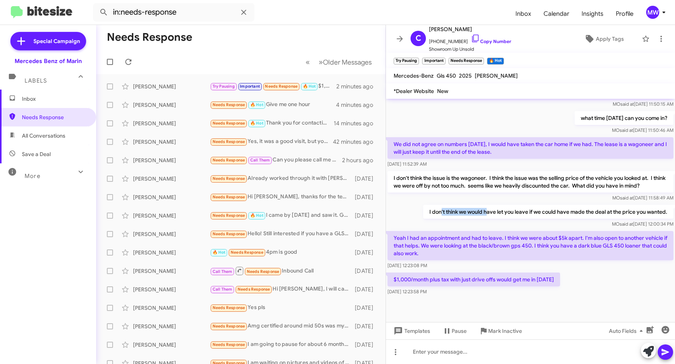
drag, startPoint x: 434, startPoint y: 213, endPoint x: 482, endPoint y: 212, distance: 47.7
click at [482, 212] on p "I don't think we would have let you leave if we could have made the deal at the…" at bounding box center [548, 212] width 250 height 14
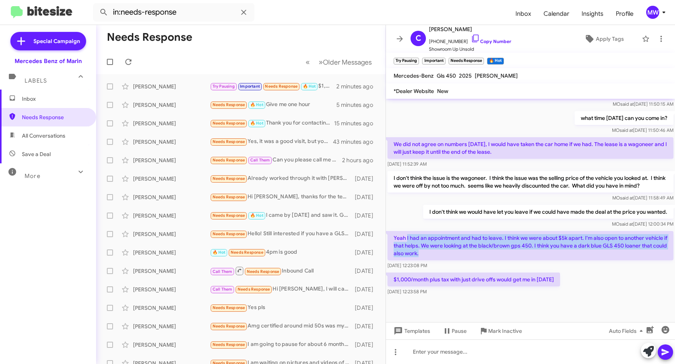
drag, startPoint x: 407, startPoint y: 236, endPoint x: 464, endPoint y: 256, distance: 59.6
click at [464, 256] on p "Yeah I had an appointment and had to leave. I think we were about $5k apart. I'…" at bounding box center [530, 245] width 286 height 29
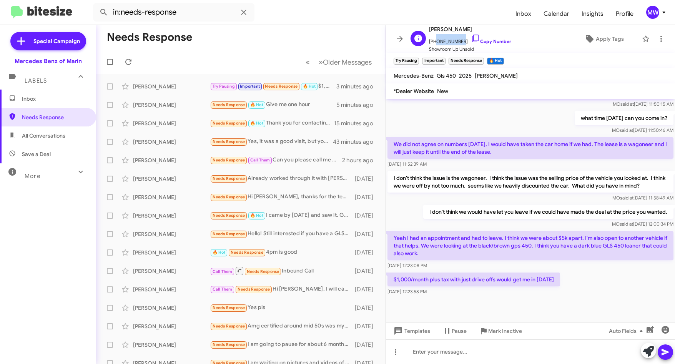
drag, startPoint x: 434, startPoint y: 42, endPoint x: 458, endPoint y: 43, distance: 24.6
click at [458, 43] on span "[PHONE_NUMBER] Copy Number" at bounding box center [470, 40] width 82 height 12
drag, startPoint x: 519, startPoint y: 279, endPoint x: 562, endPoint y: 283, distance: 44.0
click at [562, 283] on div "$1,000/month plus tax with just drive offs would get me in [DATE] [DATE] 12:23:…" at bounding box center [530, 284] width 289 height 26
drag, startPoint x: 467, startPoint y: 244, endPoint x: 560, endPoint y: 246, distance: 92.7
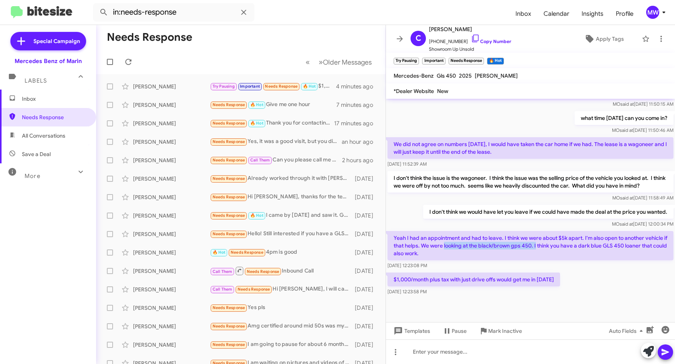
click at [560, 246] on p "Yeah I had an appointment and had to leave. I think we were about $5k apart. I'…" at bounding box center [530, 245] width 286 height 29
